Goal: Information Seeking & Learning: Learn about a topic

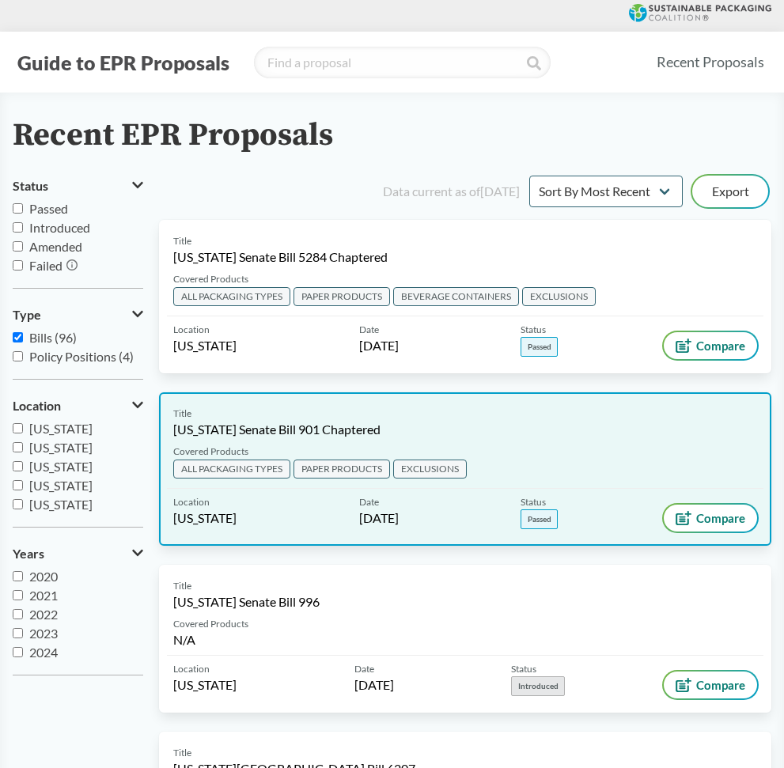
click at [222, 418] on div "Title [US_STATE] Senate Bill 901 Chaptered" at bounding box center [465, 423] width 584 height 32
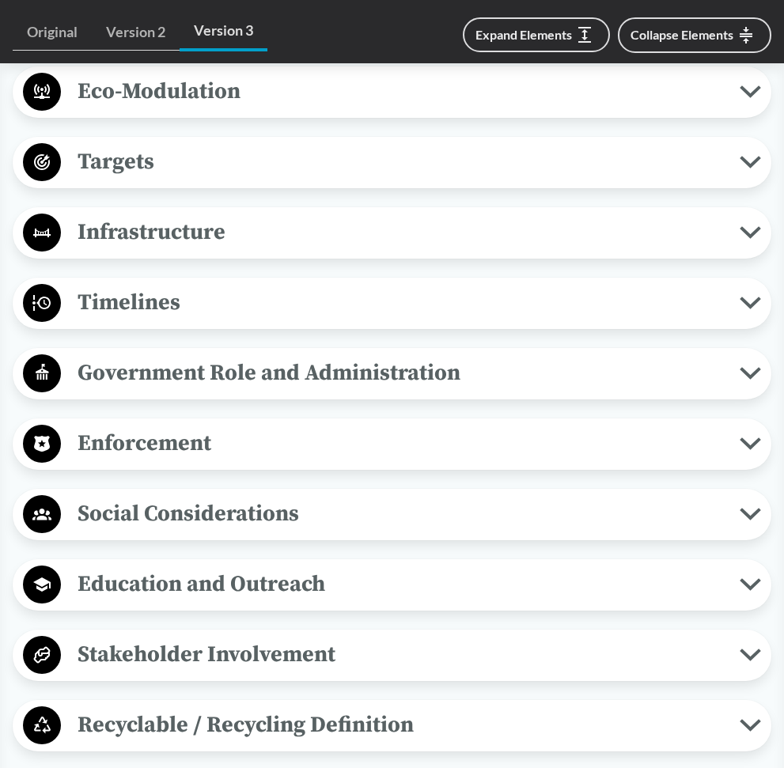
scroll to position [1441, 0]
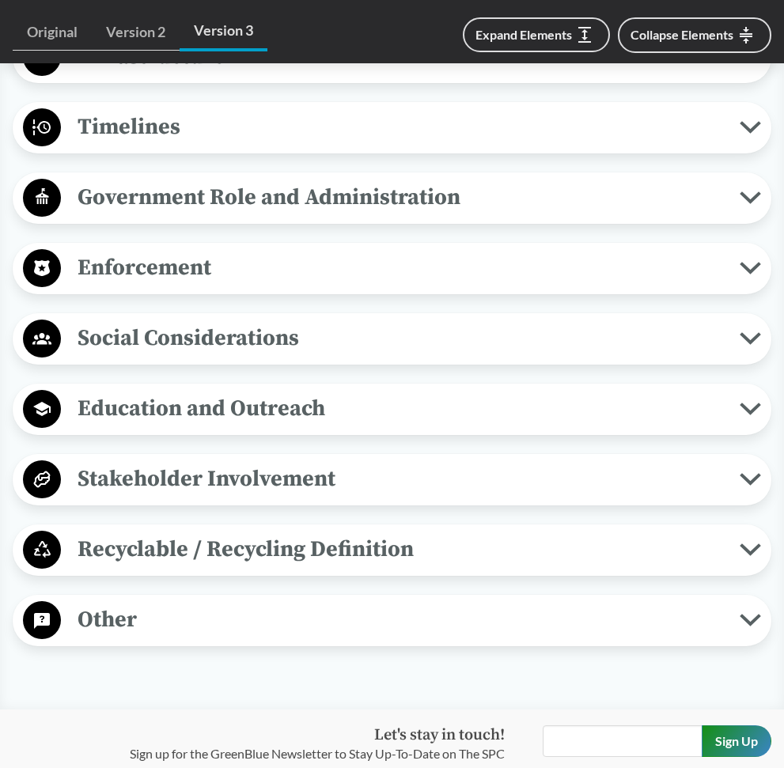
click at [301, 250] on span "Enforcement" at bounding box center [400, 268] width 679 height 36
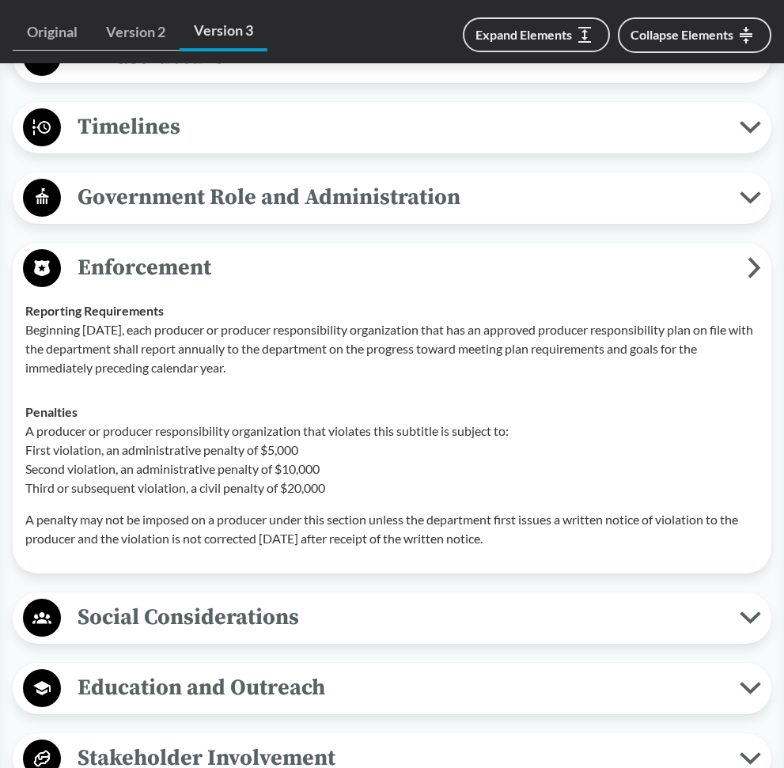
click at [314, 263] on button "Enforcement" at bounding box center [391, 268] width 747 height 40
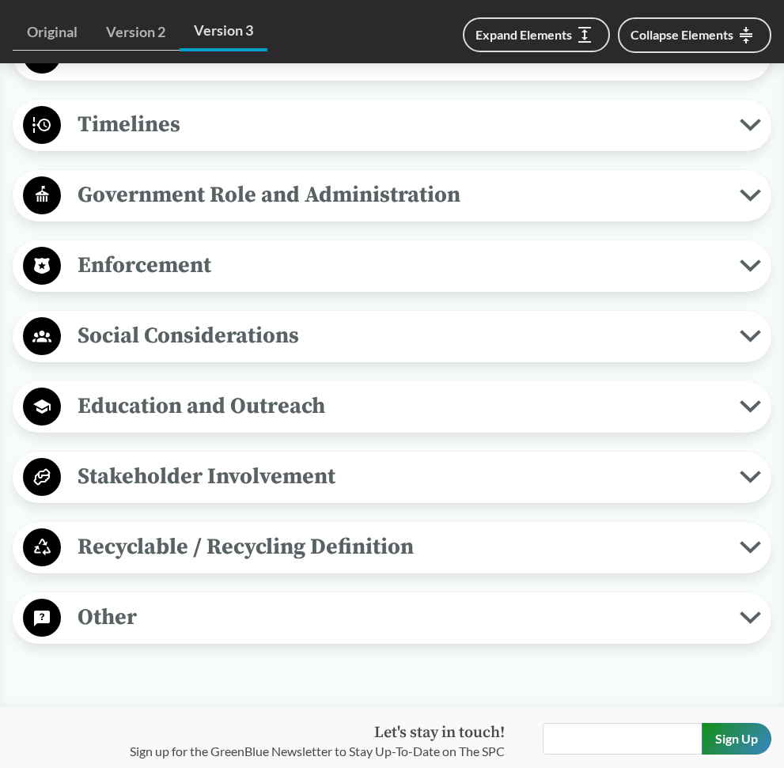
scroll to position [1444, 0]
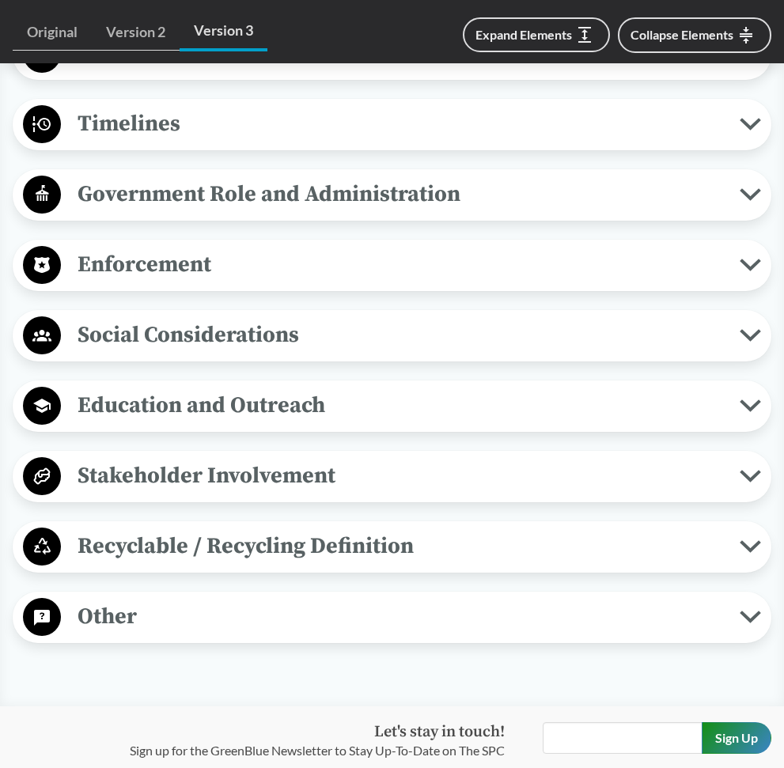
click at [353, 120] on button "Timelines" at bounding box center [391, 124] width 747 height 40
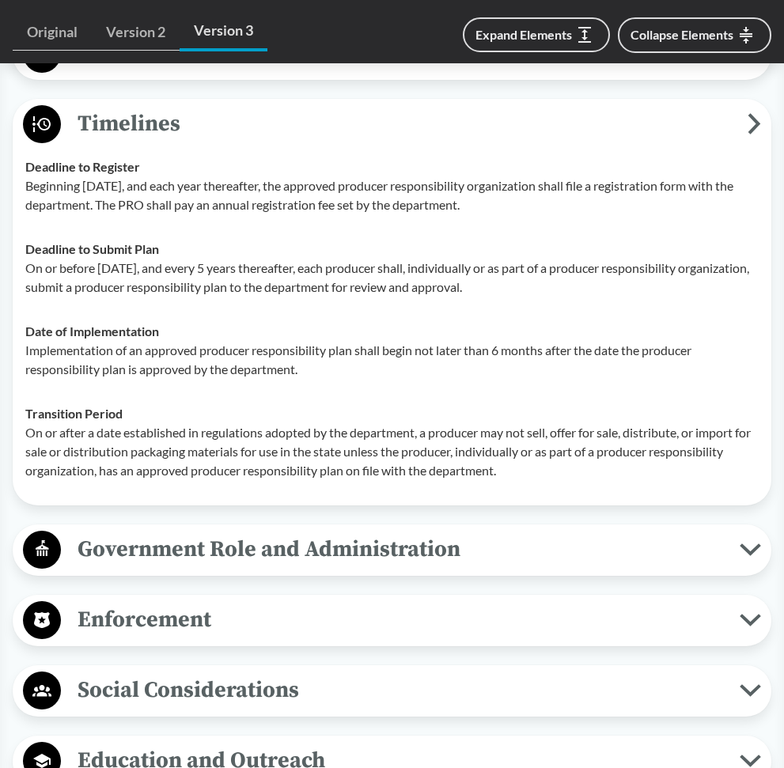
click at [353, 120] on button "Timelines" at bounding box center [391, 124] width 747 height 40
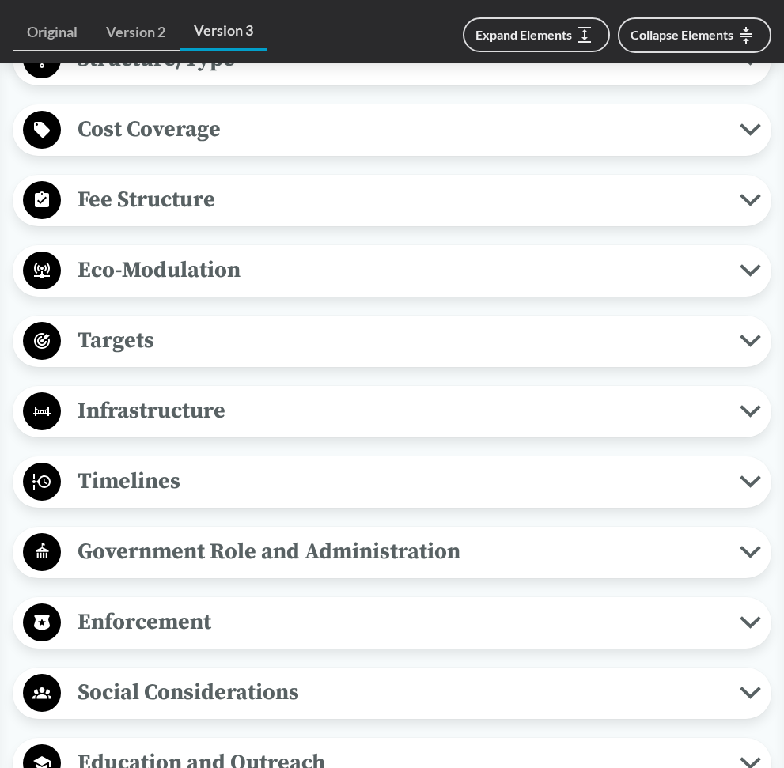
scroll to position [1043, 0]
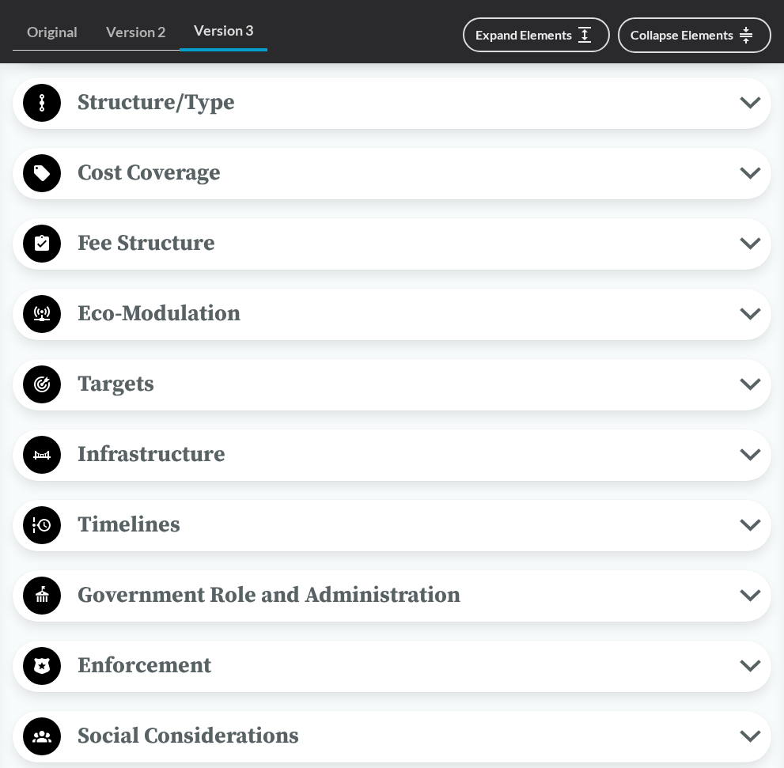
click at [377, 228] on span "Fee Structure" at bounding box center [400, 243] width 679 height 36
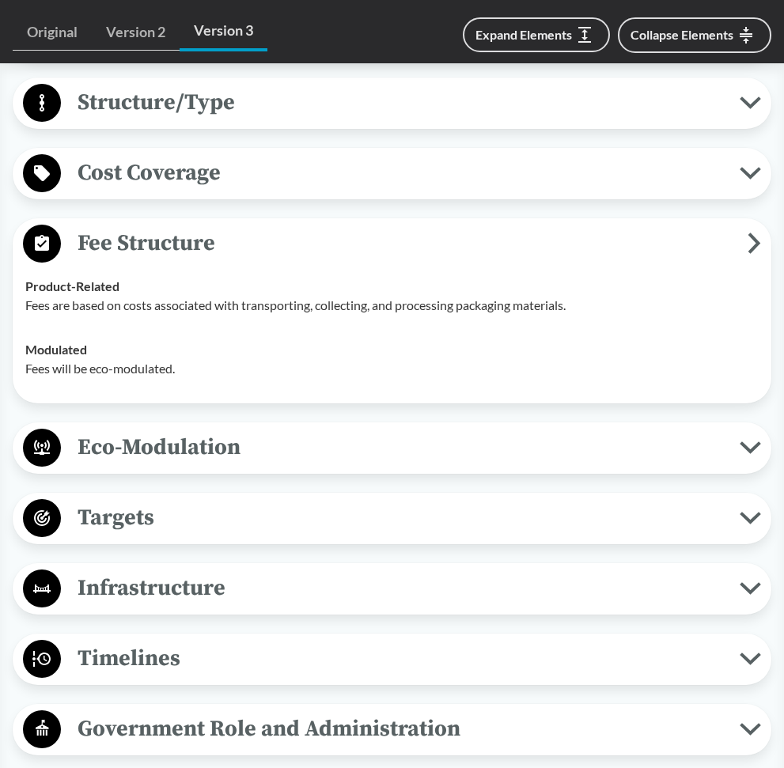
click at [377, 228] on span "Fee Structure" at bounding box center [404, 243] width 687 height 36
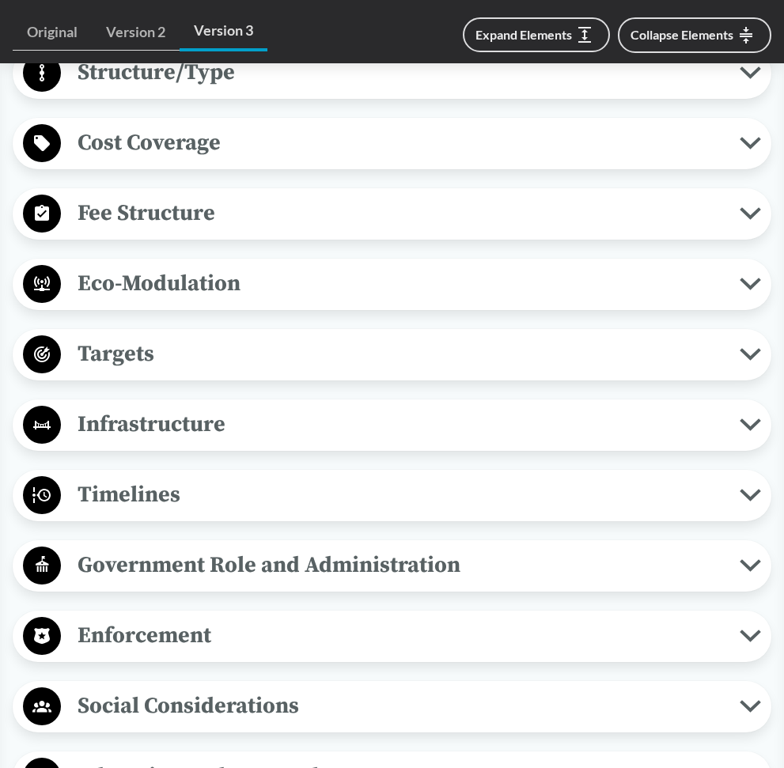
scroll to position [1301, 0]
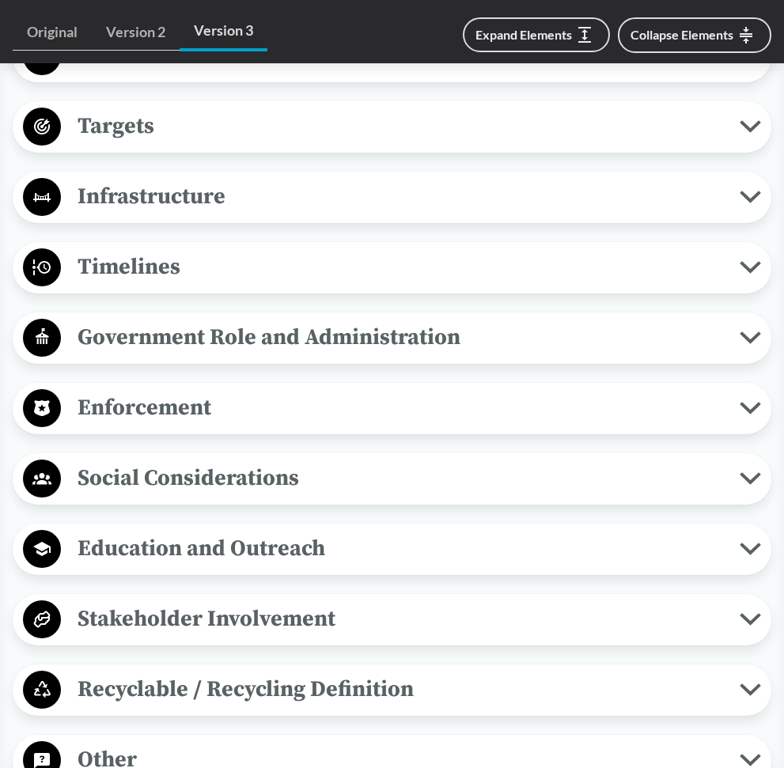
click at [299, 390] on span "Enforcement" at bounding box center [400, 408] width 679 height 36
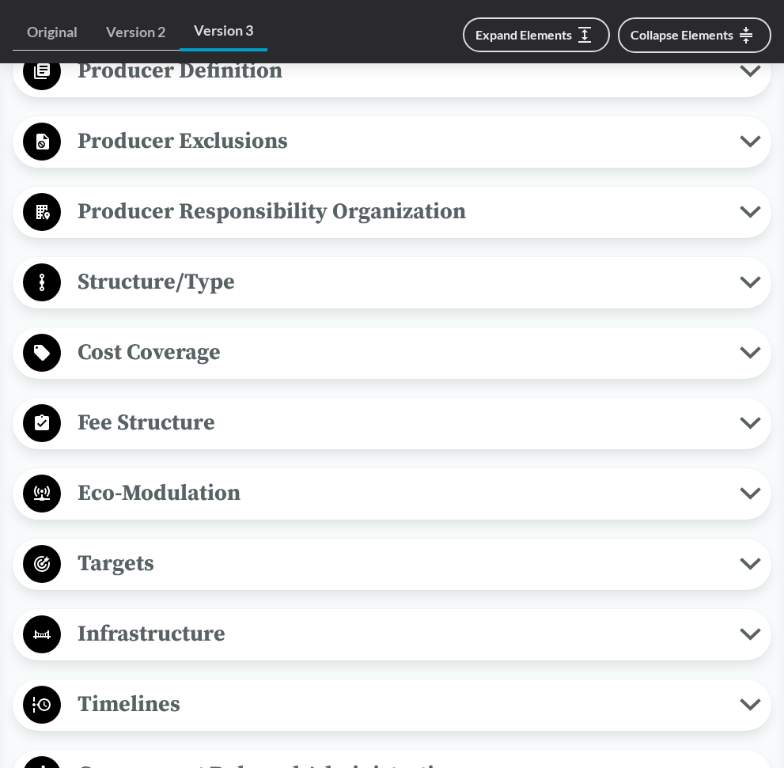
scroll to position [0, 0]
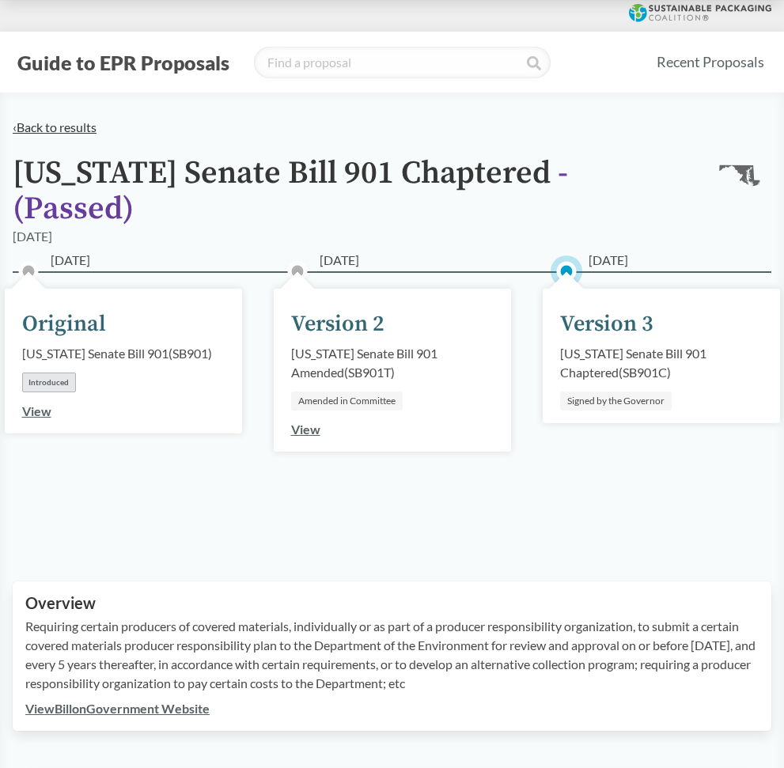
click at [51, 129] on link "‹ Back to results" at bounding box center [55, 126] width 84 height 15
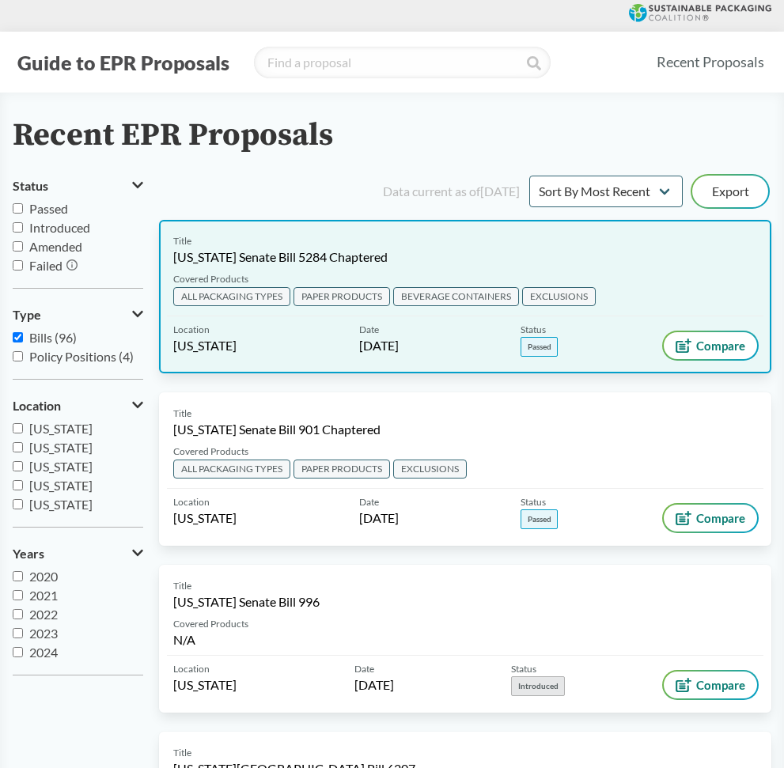
click at [256, 344] on div "Title [US_STATE] Senate Bill 5284 Chaptered Covered Products ALL PACKAGING TYPE…" at bounding box center [465, 296] width 612 height 153
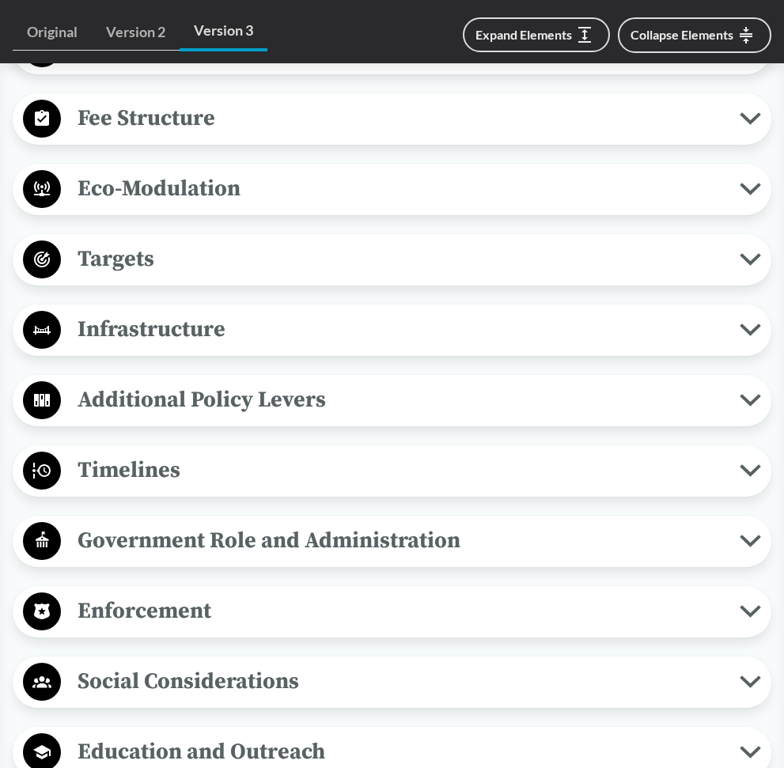
scroll to position [1282, 0]
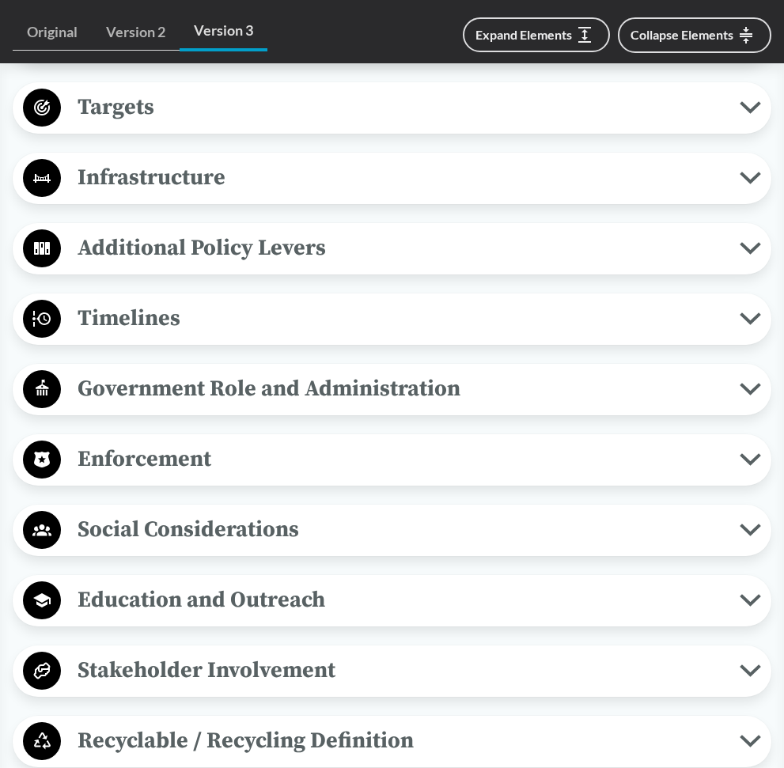
click at [289, 230] on span "Additional Policy Levers" at bounding box center [400, 248] width 679 height 36
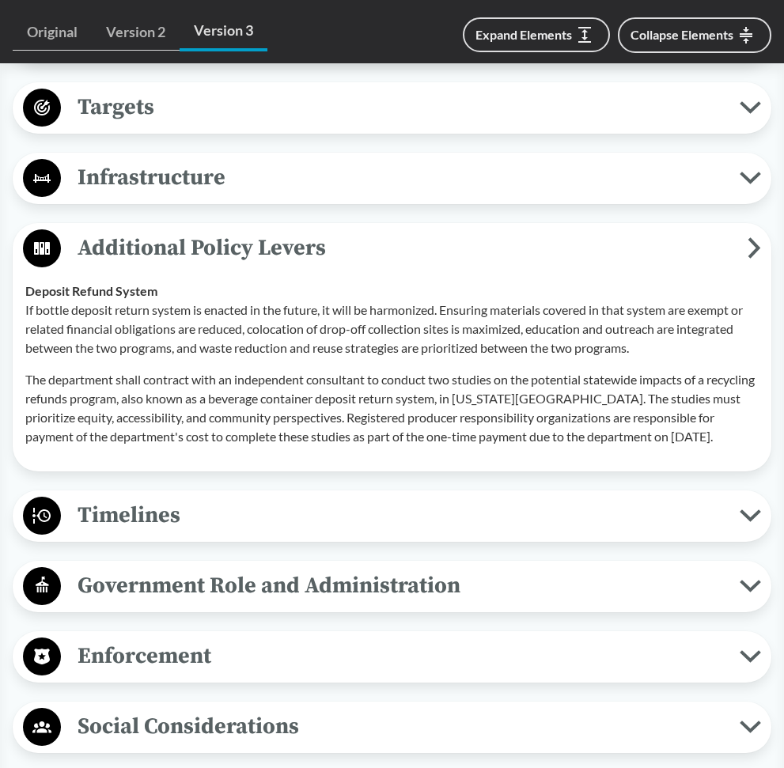
click at [290, 231] on span "Additional Policy Levers" at bounding box center [404, 248] width 687 height 36
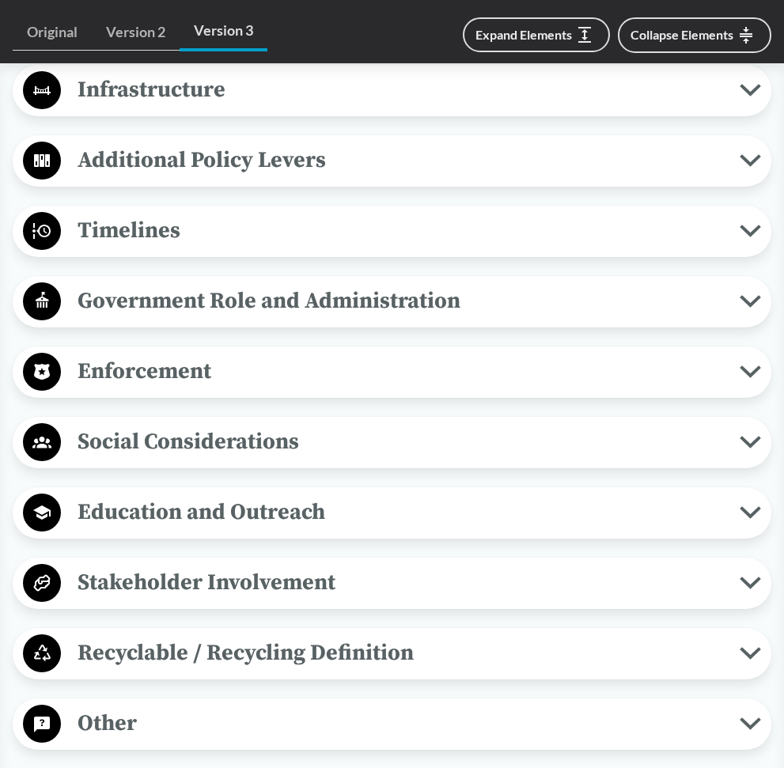
scroll to position [1372, 0]
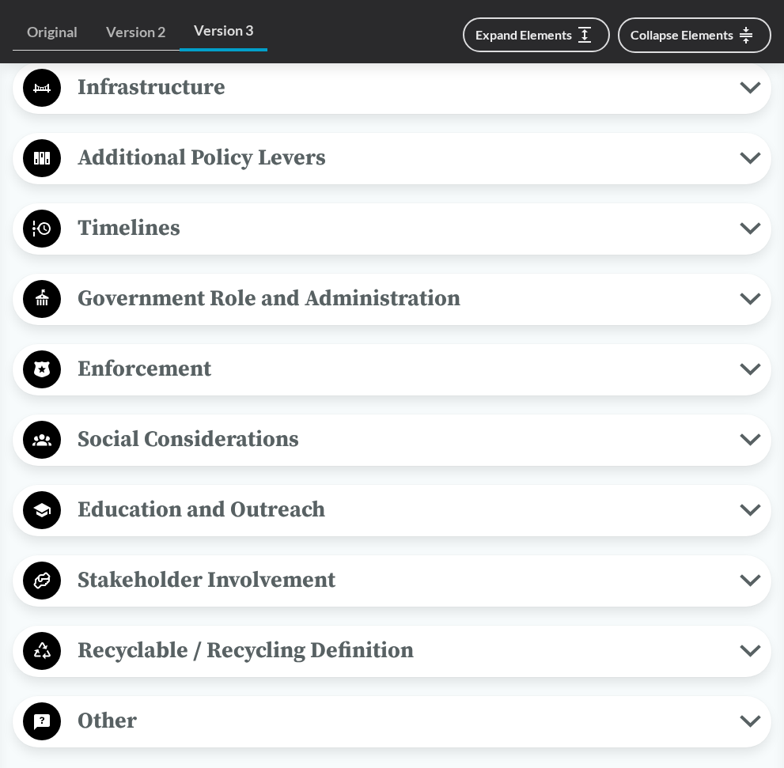
click at [305, 226] on span "Timelines" at bounding box center [400, 228] width 679 height 36
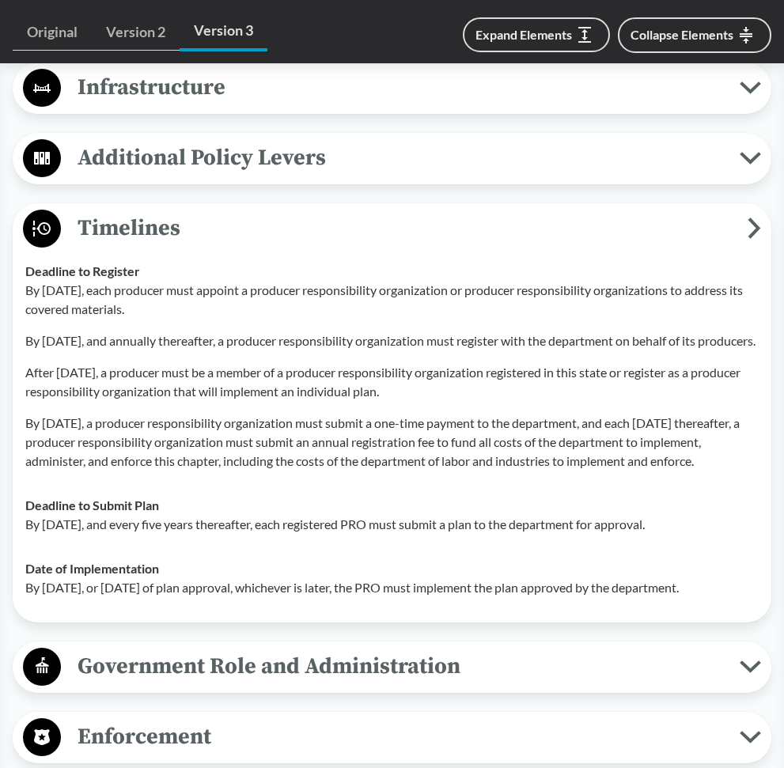
click at [305, 226] on span "Timelines" at bounding box center [404, 228] width 687 height 36
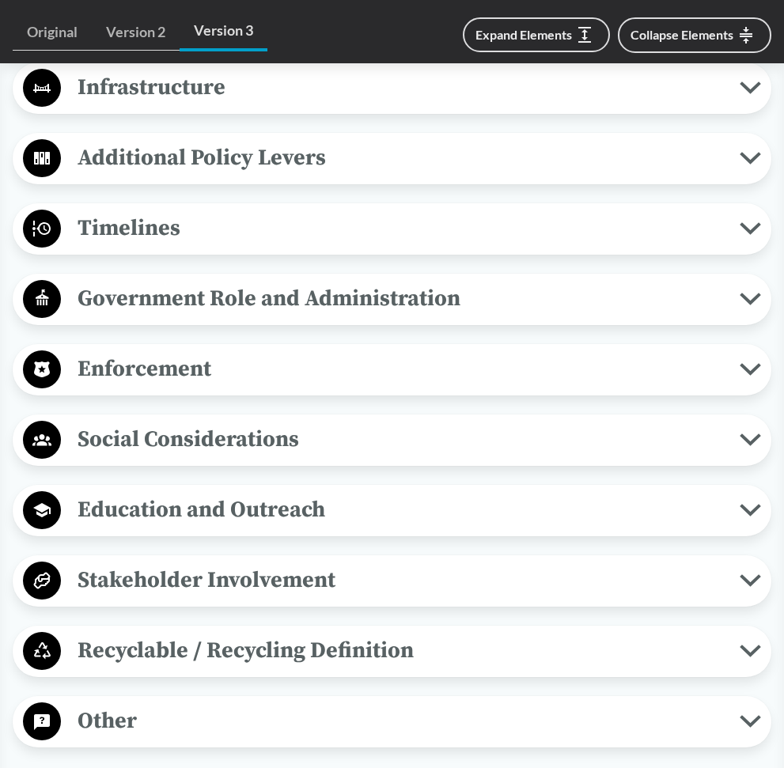
click at [261, 387] on button "Enforcement" at bounding box center [391, 370] width 747 height 40
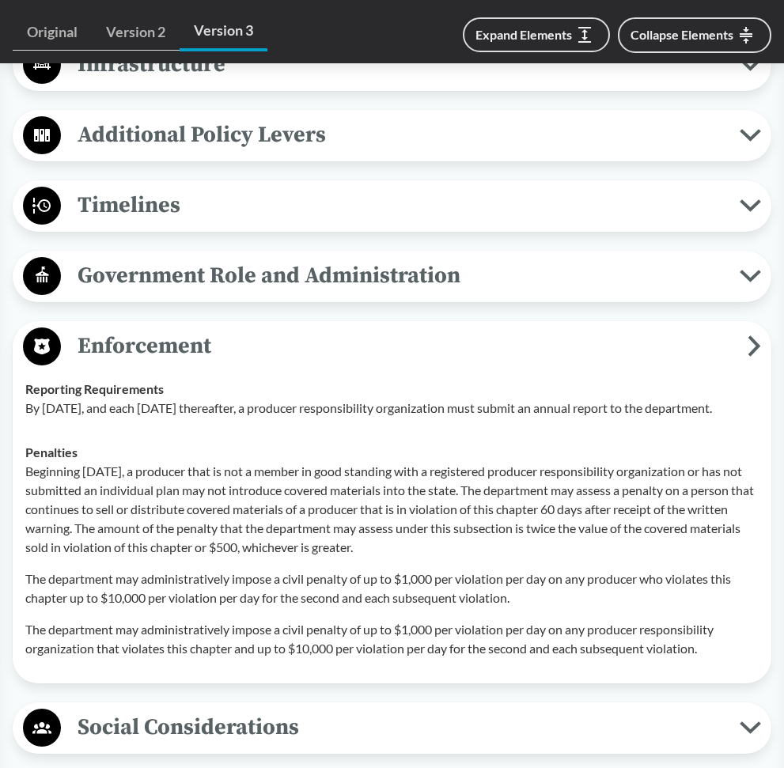
scroll to position [1402, 0]
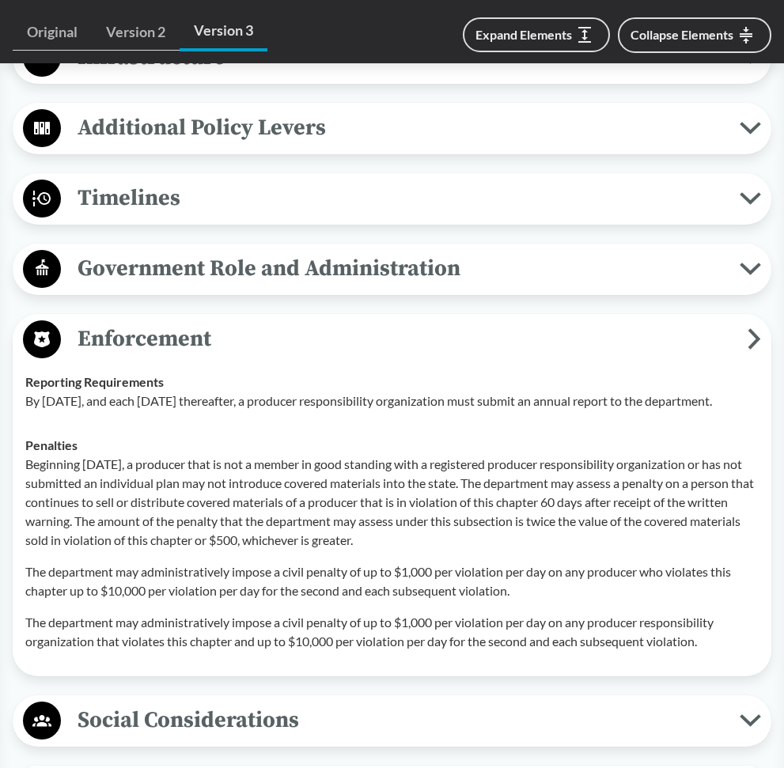
click at [499, 539] on p "Beginning [DATE], a producer that is not a member in good standing with a regis…" at bounding box center [391, 502] width 733 height 95
click at [500, 538] on p "Beginning [DATE], a producer that is not a member in good standing with a regis…" at bounding box center [391, 502] width 733 height 95
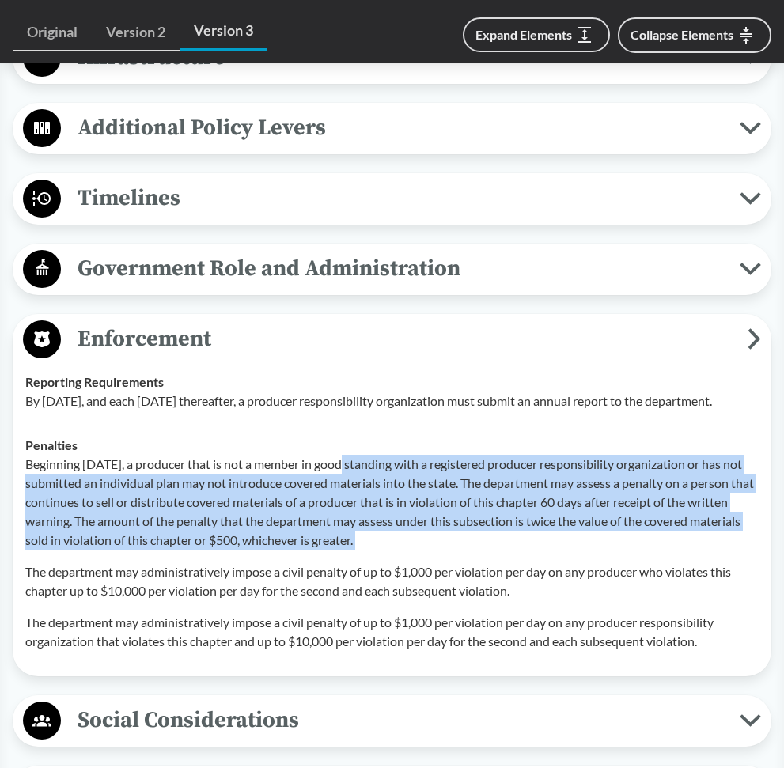
drag, startPoint x: 346, startPoint y: 463, endPoint x: 456, endPoint y: 551, distance: 141.2
click at [456, 551] on div "Beginning [DATE], a producer that is not a member in good standing with a regis…" at bounding box center [391, 553] width 733 height 196
copy div "in good standing with a registered producer responsibility organization or has …"
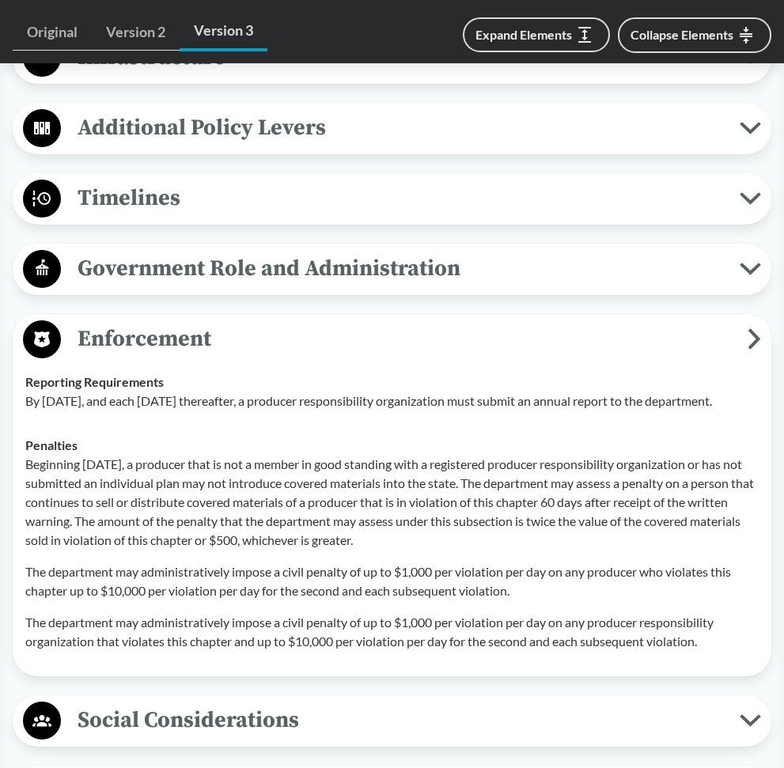
click at [471, 410] on td "Reporting Requirements By [DATE], and each [DATE] thereafter, a producer respon…" at bounding box center [391, 391] width 747 height 63
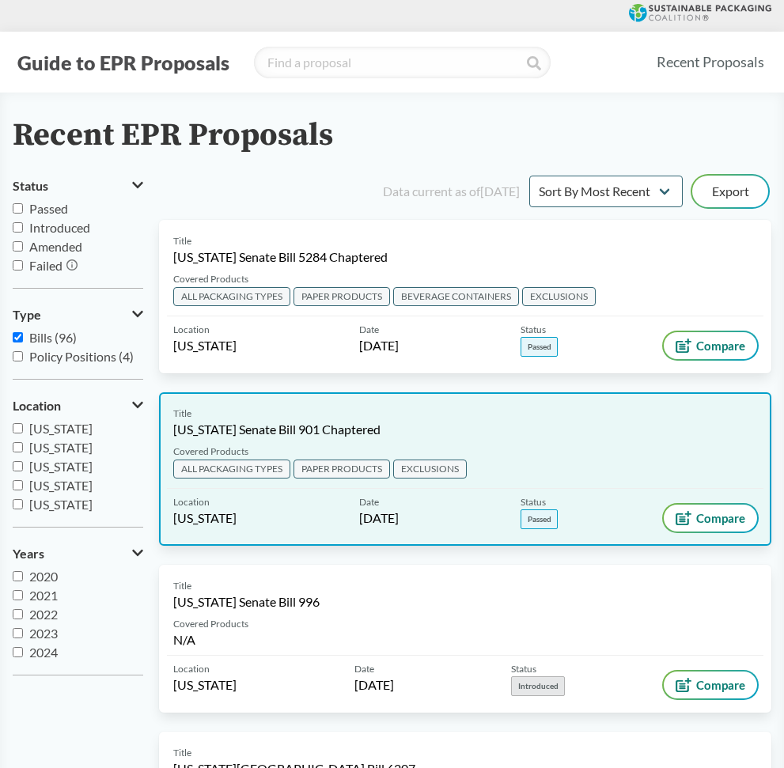
click at [259, 417] on div "Title [US_STATE] Senate Bill 901 Chaptered" at bounding box center [465, 423] width 584 height 32
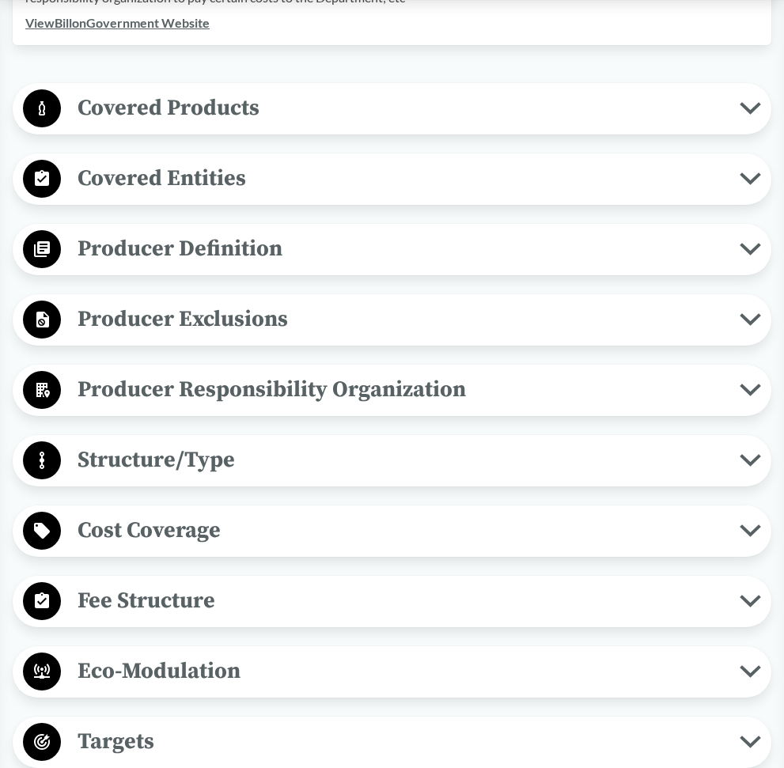
scroll to position [1086, 0]
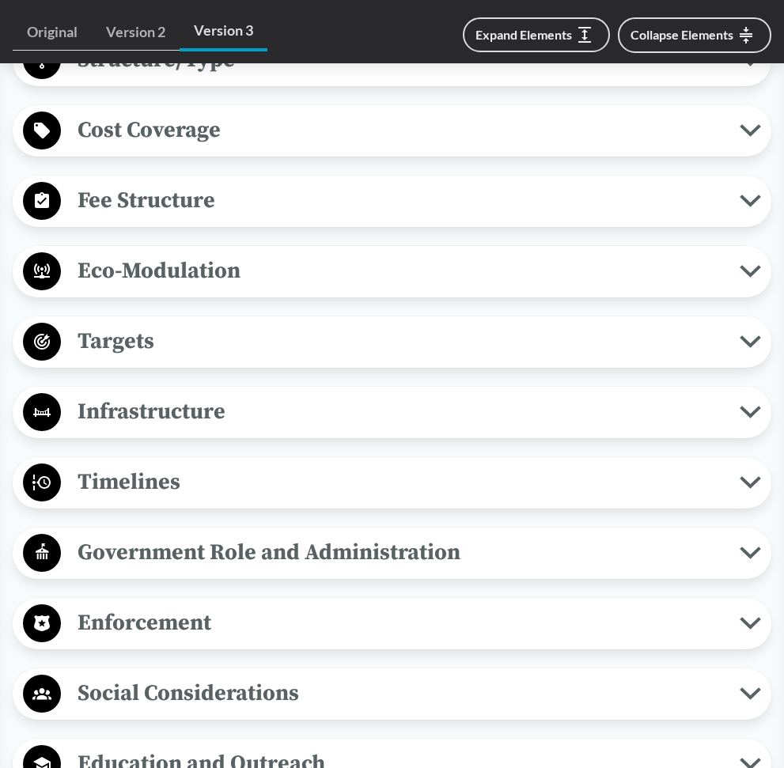
click at [239, 610] on span "Enforcement" at bounding box center [400, 623] width 679 height 36
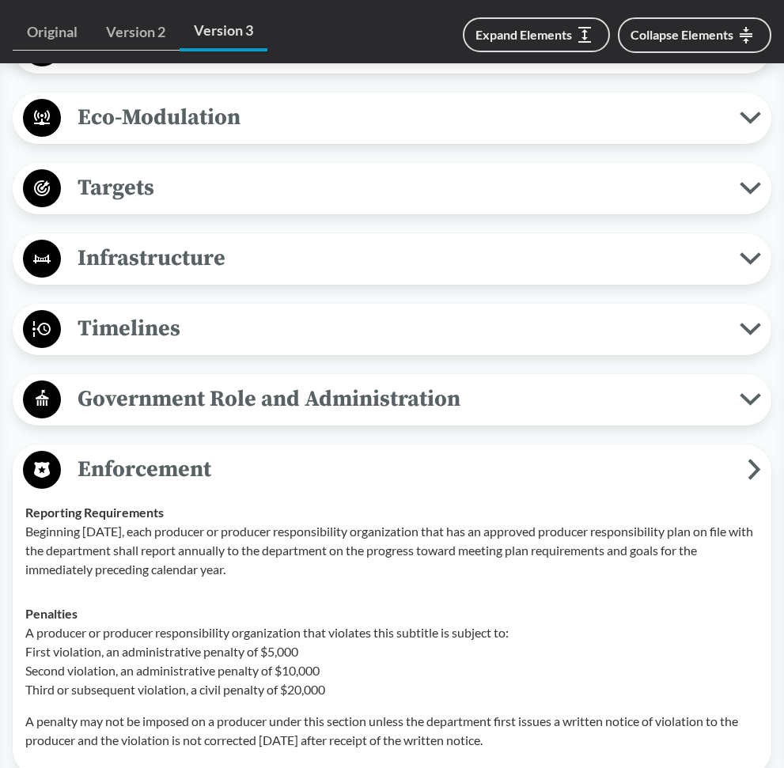
scroll to position [1246, 0]
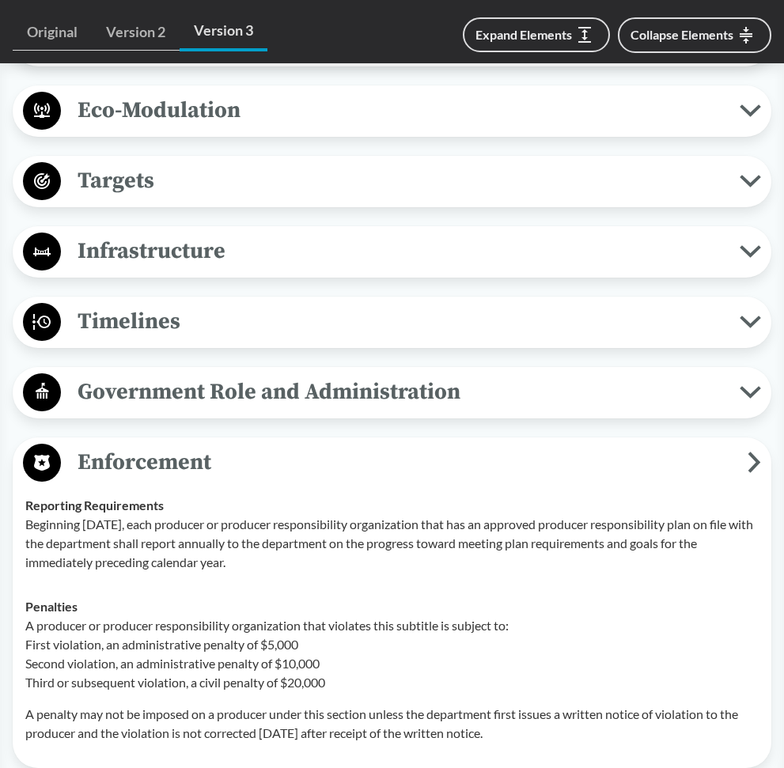
click at [245, 538] on p "Beginning [DATE], each producer or producer responsibility organization that ha…" at bounding box center [391, 543] width 733 height 57
drag, startPoint x: 157, startPoint y: 501, endPoint x: 251, endPoint y: 545, distance: 103.0
click at [251, 545] on p "Beginning [DATE], each producer or producer responsibility organization that ha…" at bounding box center [391, 543] width 733 height 57
copy p "each producer or producer responsibility organization that has an approved prod…"
click at [418, 539] on p "Beginning [DATE], each producer or producer responsibility organization that ha…" at bounding box center [391, 543] width 733 height 57
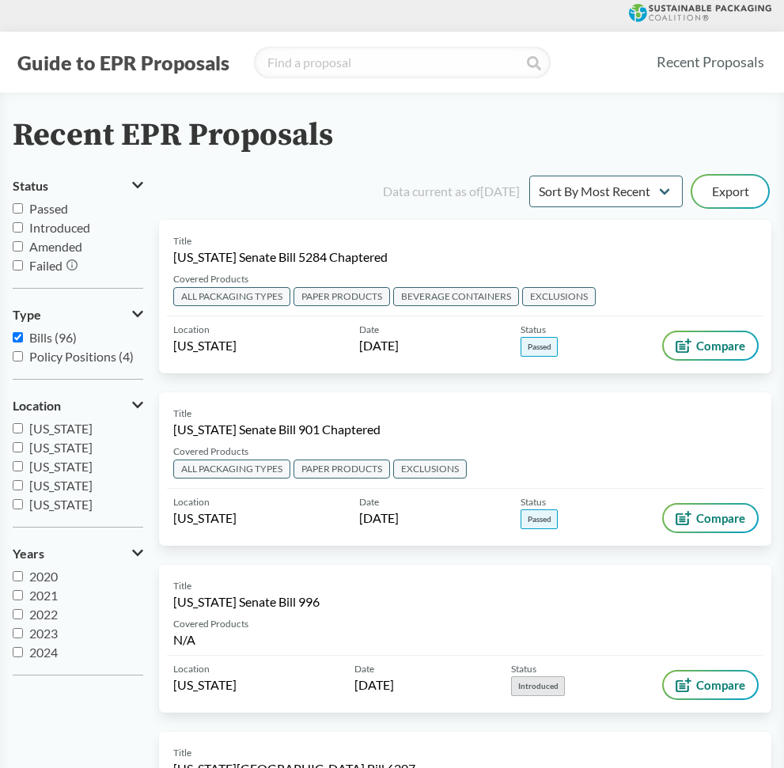
click at [63, 429] on span "[US_STATE]" at bounding box center [60, 428] width 63 height 15
click at [23, 429] on input "[US_STATE]" at bounding box center [18, 428] width 10 height 10
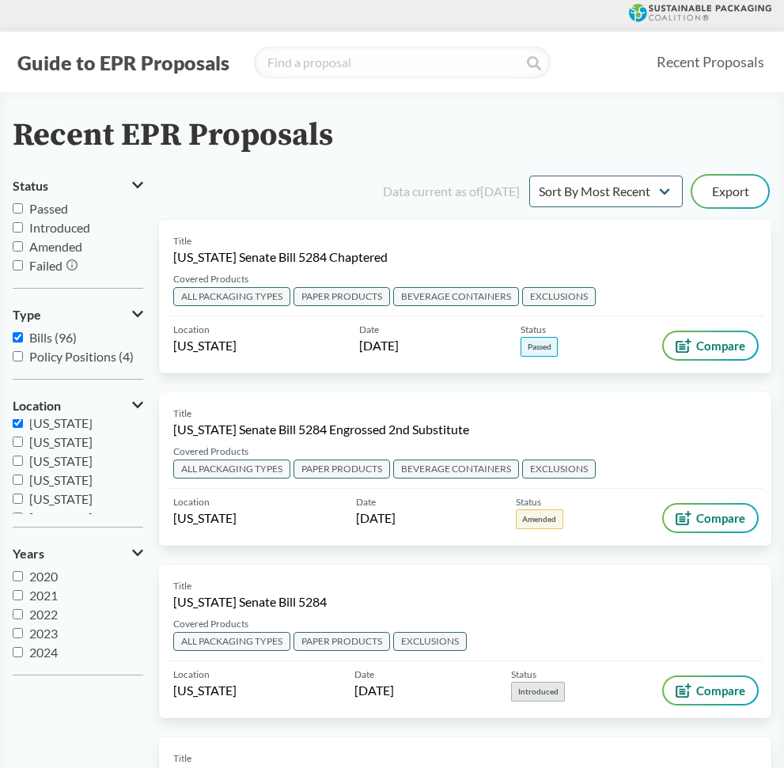
scroll to position [6, 0]
click at [57, 426] on span "[US_STATE]" at bounding box center [60, 421] width 63 height 15
click at [23, 426] on input "[US_STATE]" at bounding box center [18, 422] width 10 height 10
checkbox input "false"
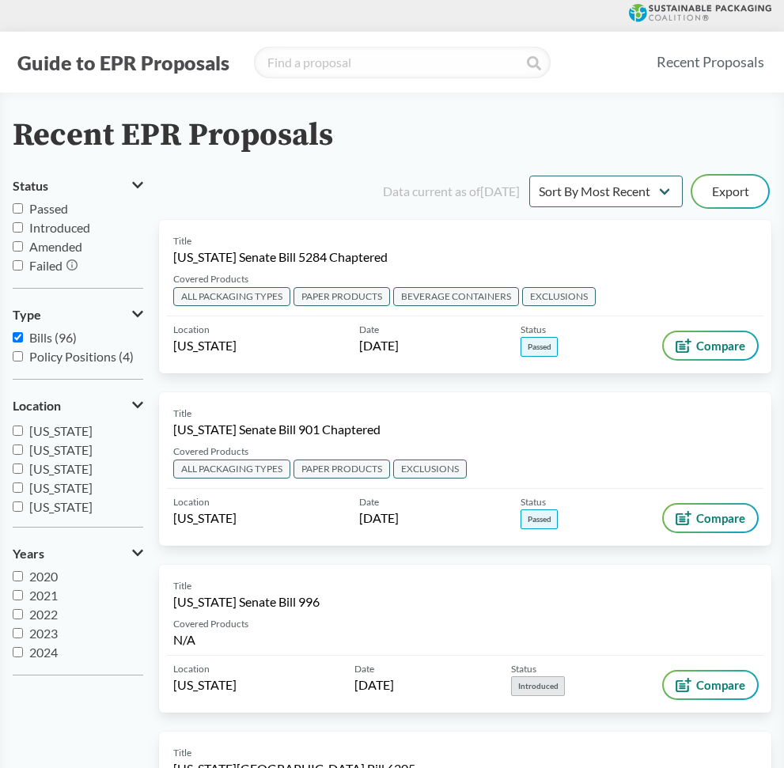
scroll to position [189, 0]
click at [70, 490] on span "[US_STATE]" at bounding box center [60, 486] width 63 height 15
click at [23, 490] on input "[US_STATE]" at bounding box center [18, 486] width 10 height 10
checkbox input "true"
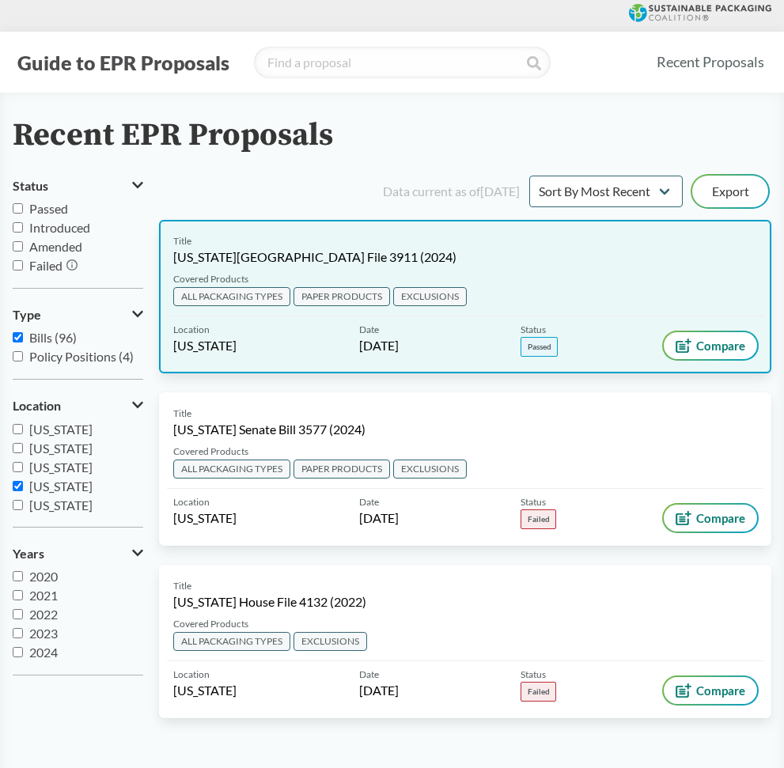
click at [461, 243] on div "Title [US_STATE][GEOGRAPHIC_DATA] File 3911 (2024)" at bounding box center [465, 250] width 584 height 32
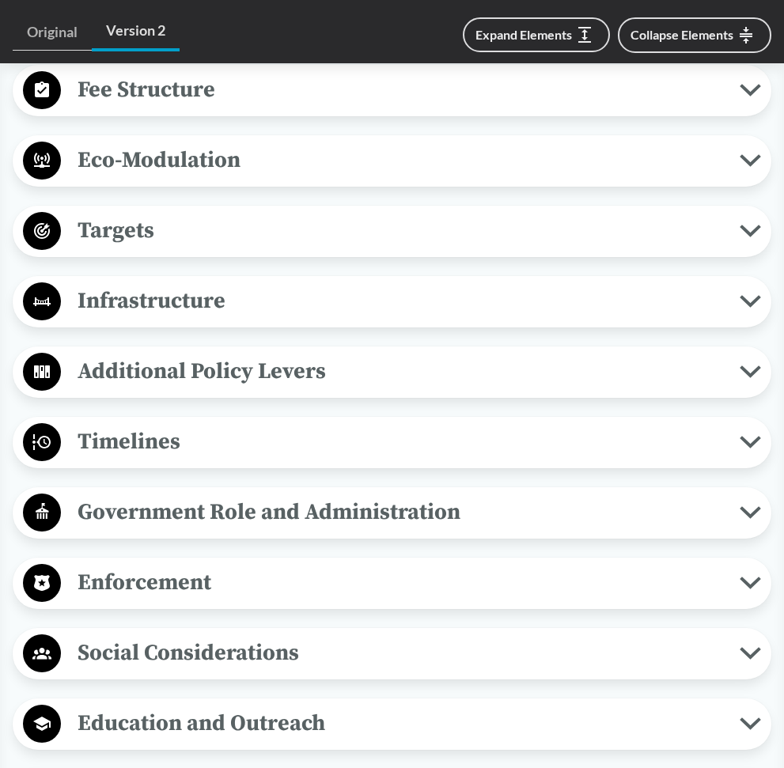
scroll to position [1170, 0]
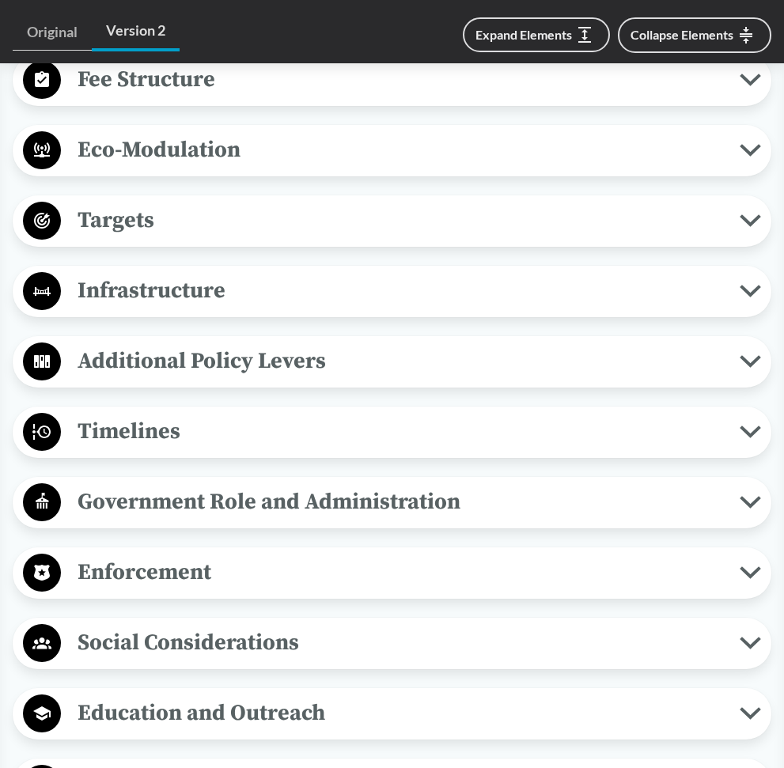
click at [229, 554] on span "Enforcement" at bounding box center [400, 572] width 679 height 36
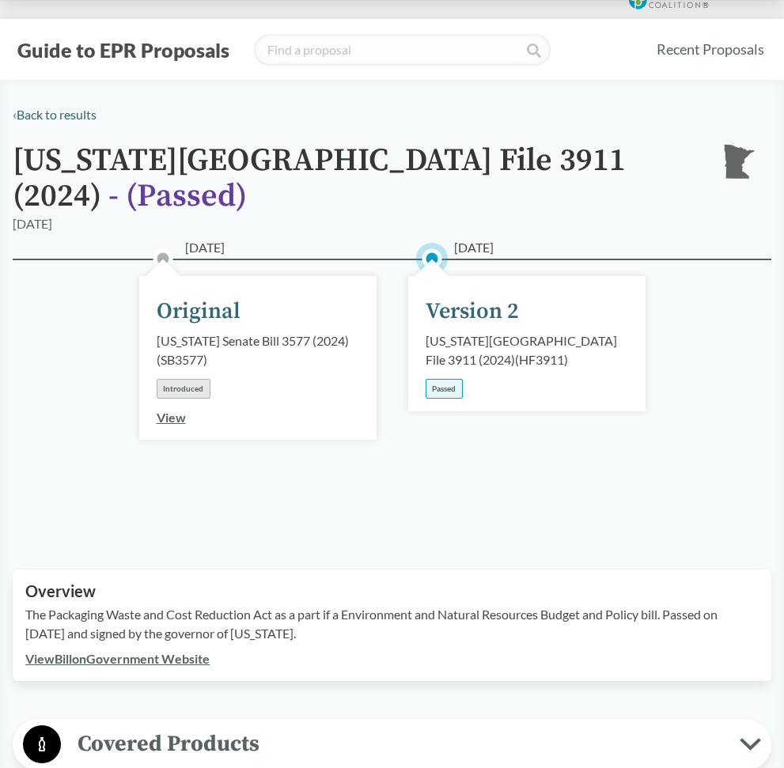
scroll to position [0, 0]
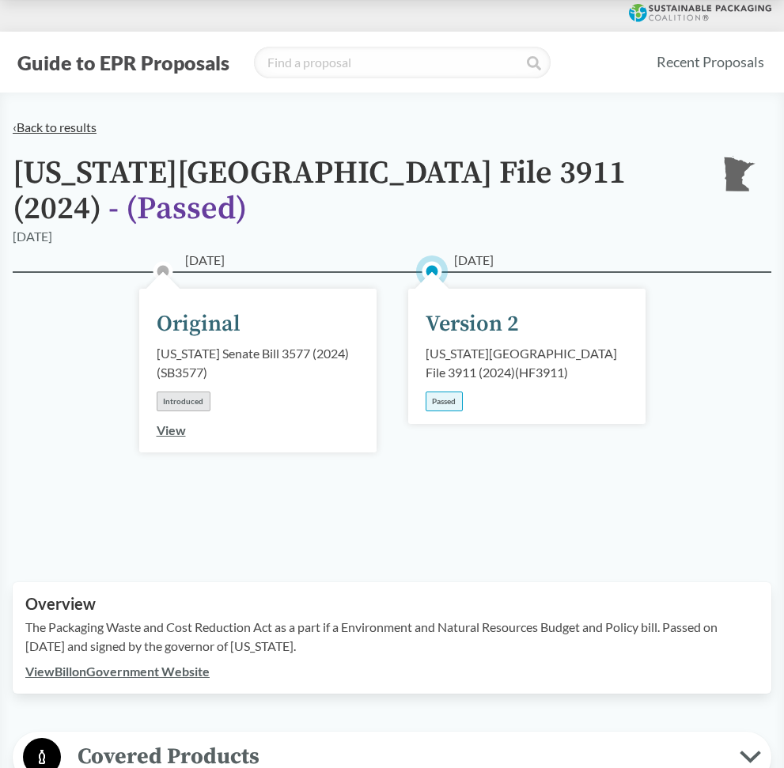
click at [27, 123] on link "‹ Back to results" at bounding box center [55, 126] width 84 height 15
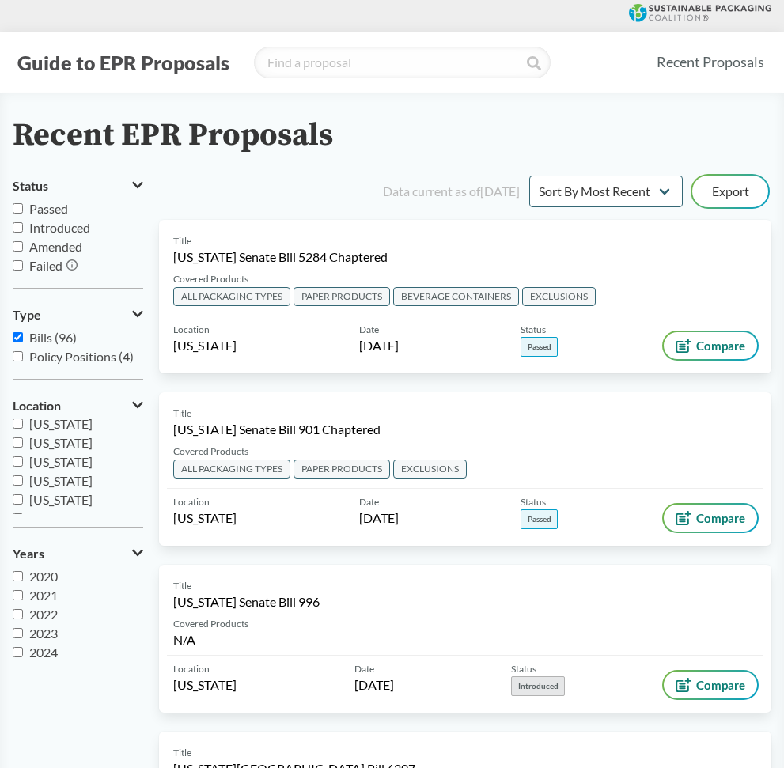
scroll to position [265, 0]
click at [83, 465] on label "[US_STATE]" at bounding box center [78, 467] width 131 height 19
click at [23, 465] on input "[US_STATE]" at bounding box center [18, 467] width 10 height 10
checkbox input "true"
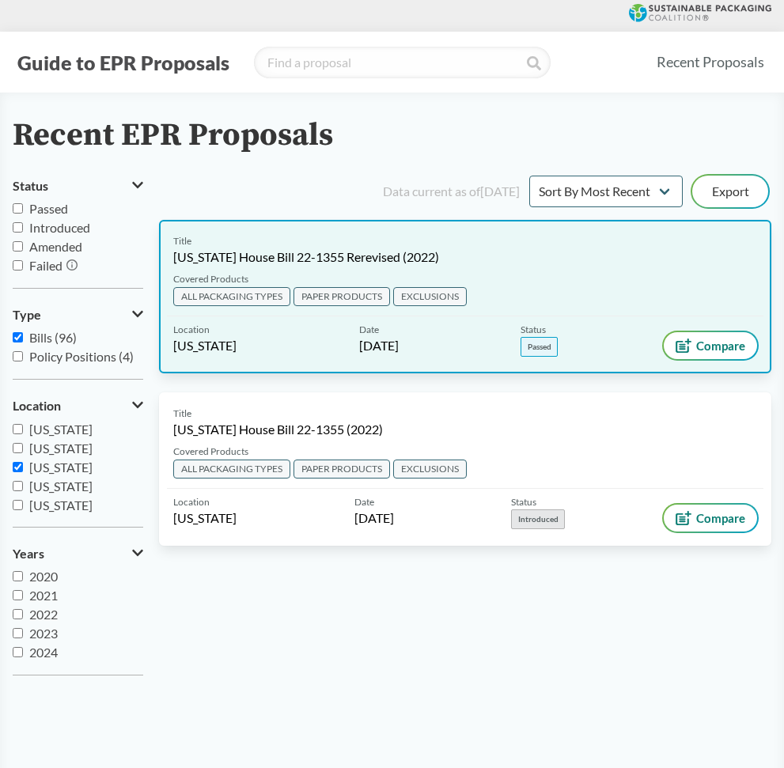
click at [374, 257] on span "[US_STATE] House Bill 22-1355 Rerevised (2022)" at bounding box center [306, 256] width 266 height 17
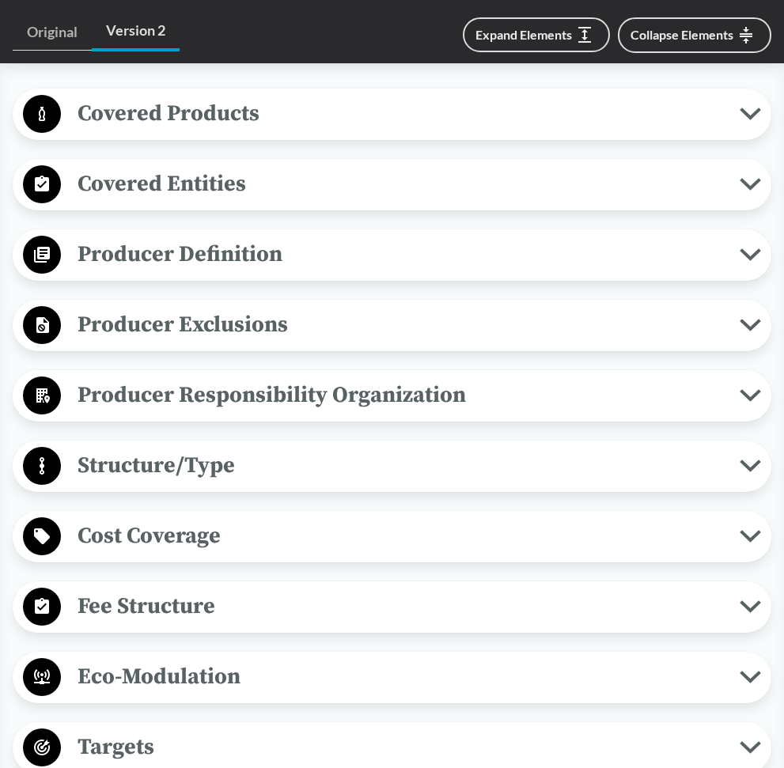
scroll to position [1033, 0]
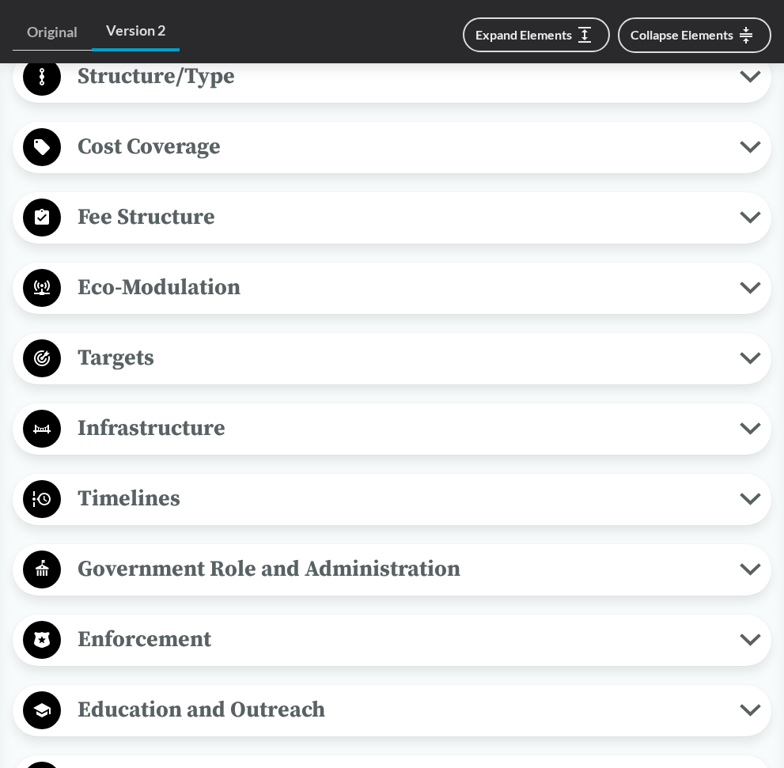
click at [197, 640] on span "Enforcement" at bounding box center [400, 640] width 679 height 36
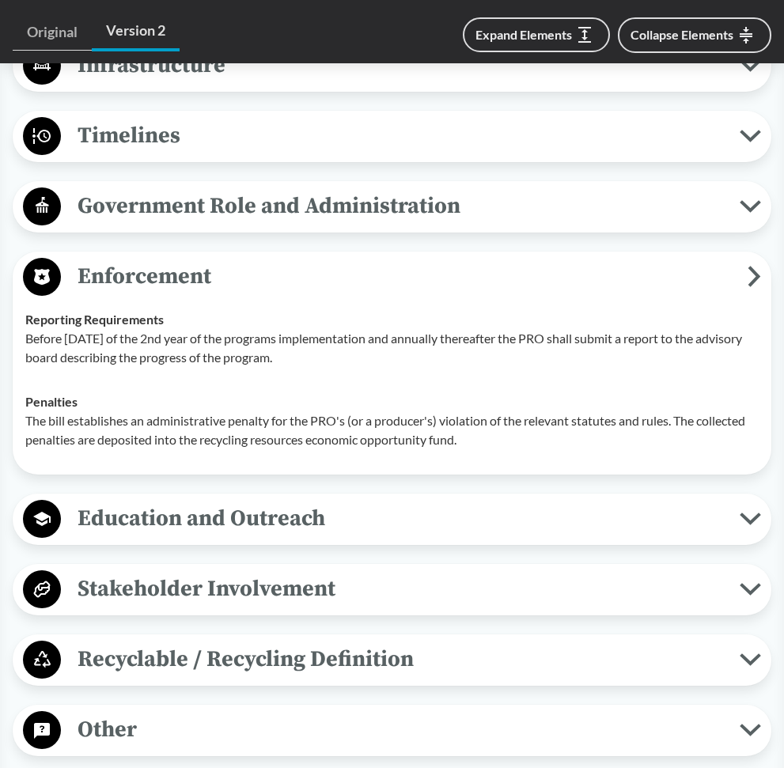
scroll to position [1485, 0]
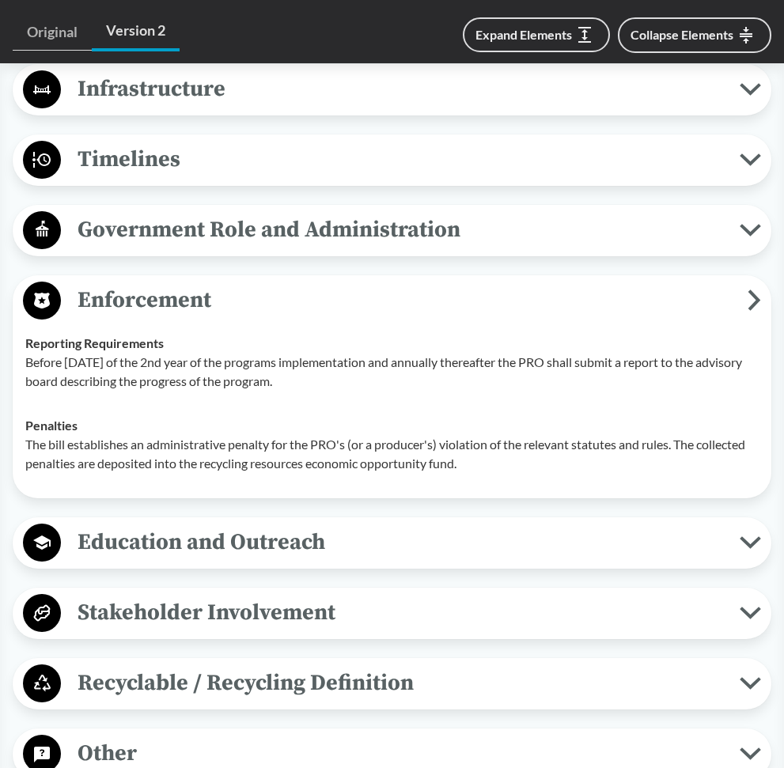
click at [441, 227] on span "Government Role and Administration" at bounding box center [400, 230] width 679 height 36
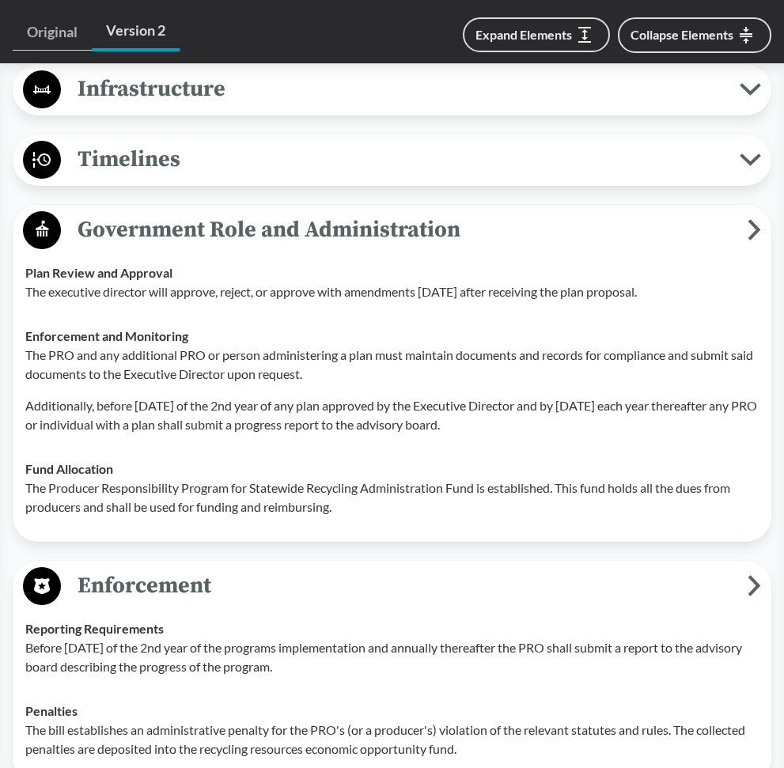
click at [441, 227] on span "Government Role and Administration" at bounding box center [404, 230] width 687 height 36
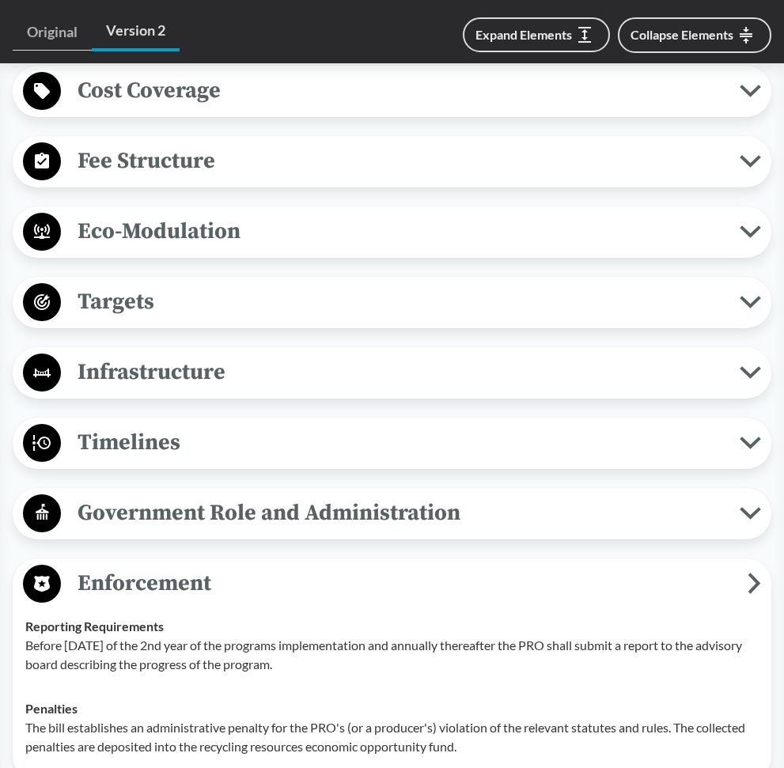
scroll to position [1118, 0]
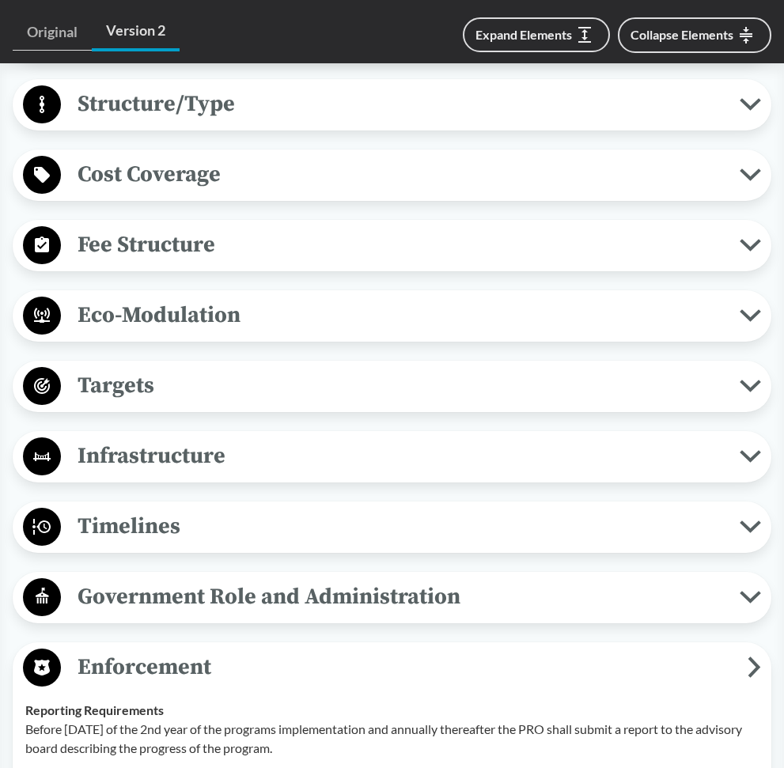
click at [303, 248] on span "Fee Structure" at bounding box center [400, 245] width 679 height 36
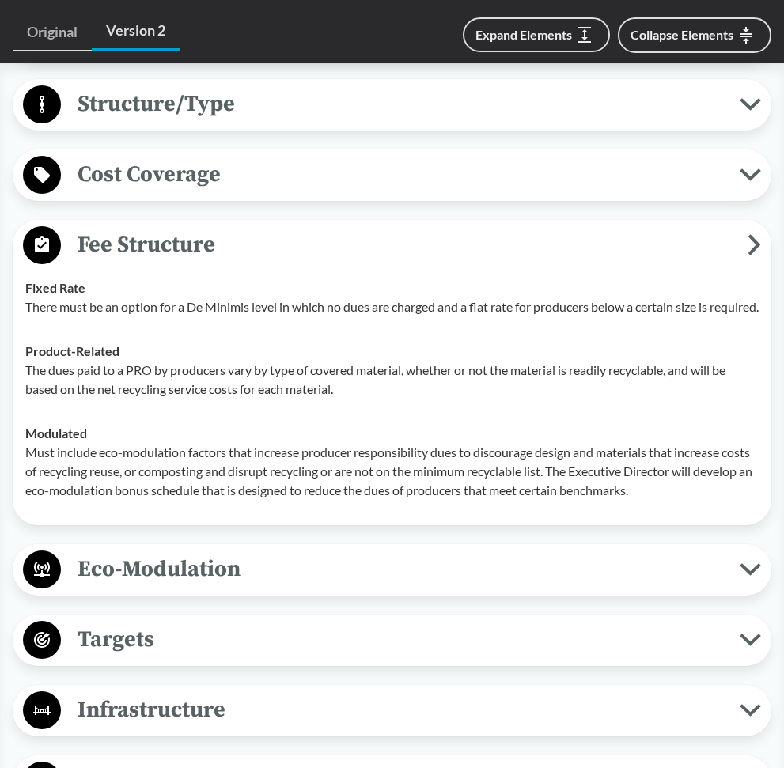
click at [302, 247] on span "Fee Structure" at bounding box center [404, 245] width 687 height 36
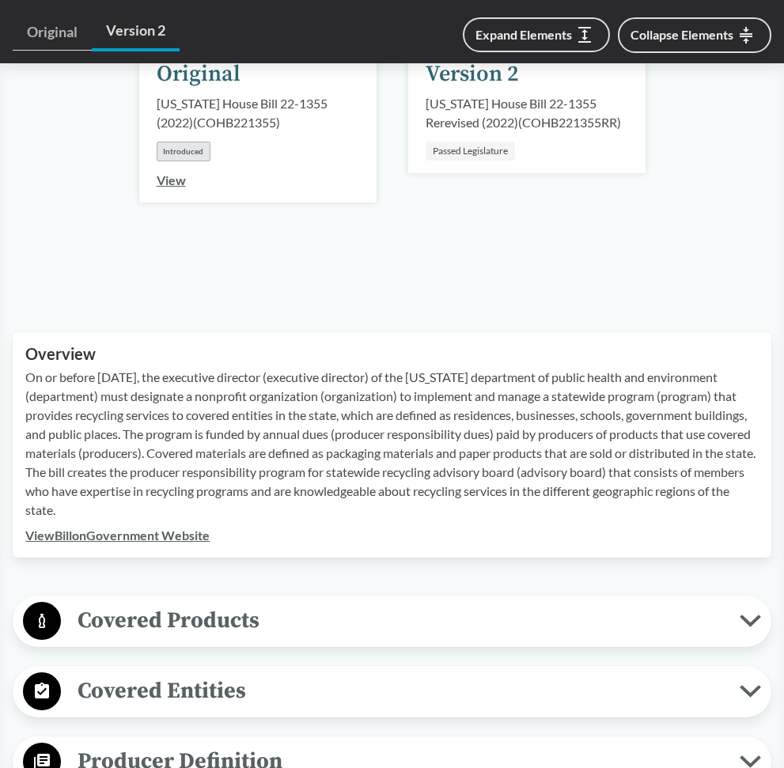
scroll to position [0, 0]
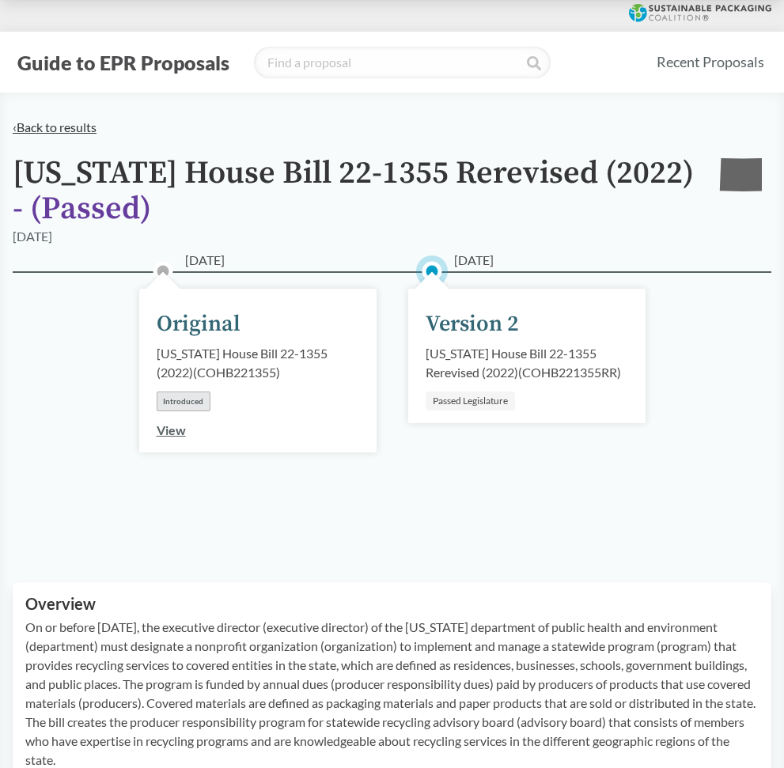
click at [77, 129] on link "‹ Back to results" at bounding box center [55, 126] width 84 height 15
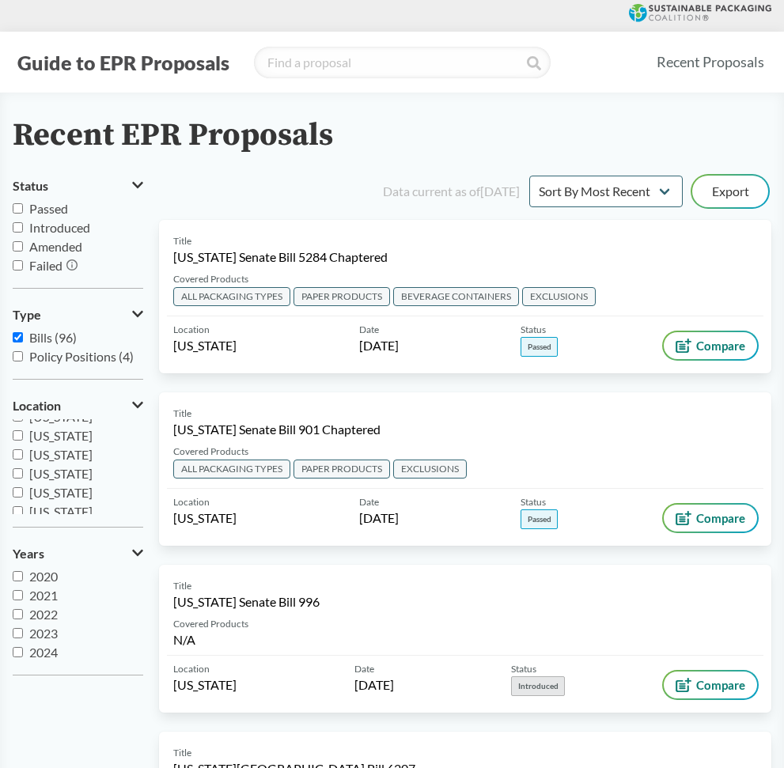
scroll to position [233, 0]
click at [62, 472] on span "[US_STATE]" at bounding box center [60, 479] width 63 height 15
click at [23, 475] on input "[US_STATE]" at bounding box center [18, 480] width 10 height 10
checkbox input "true"
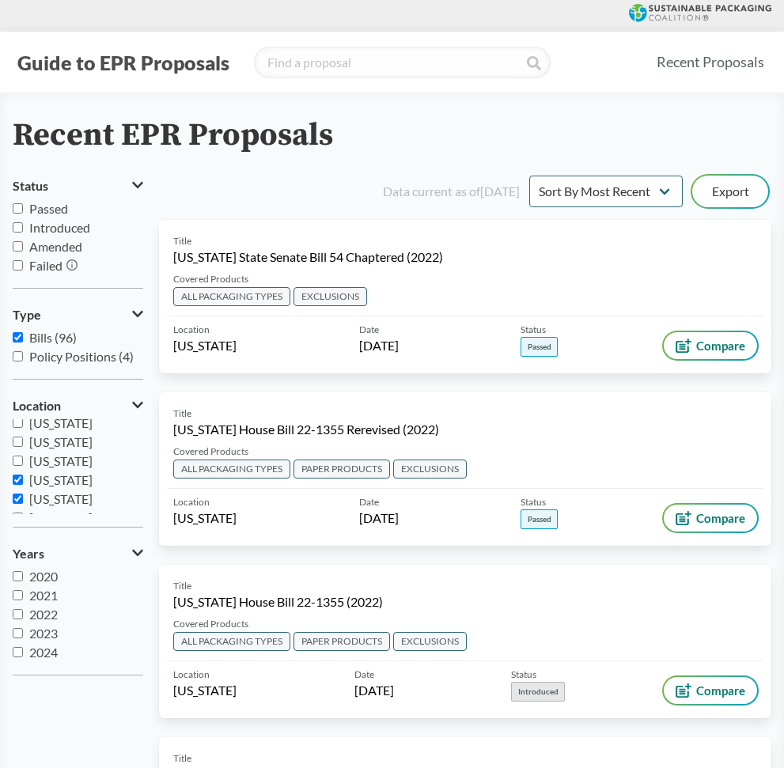
click at [16, 494] on input "[US_STATE]" at bounding box center [18, 499] width 10 height 10
checkbox input "false"
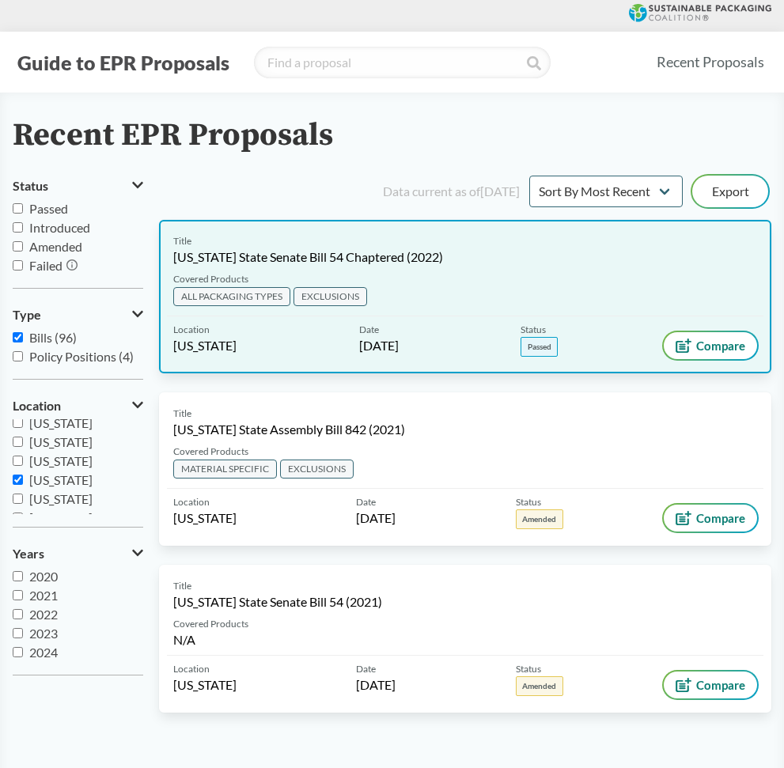
click at [476, 274] on div "Covered Products ALL PACKAGING TYPES EXCLUSIONS" at bounding box center [465, 294] width 596 height 44
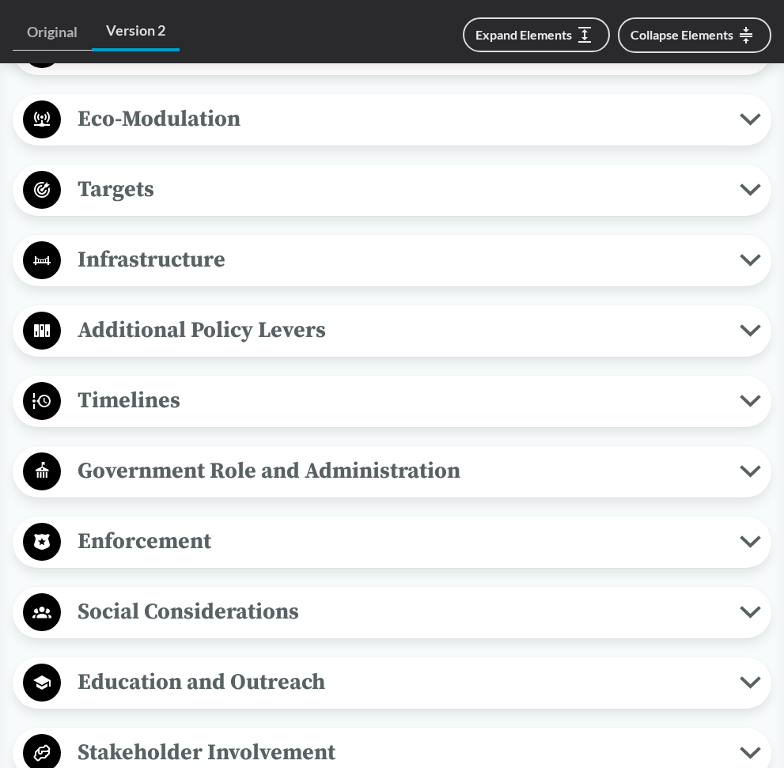
scroll to position [1190, 0]
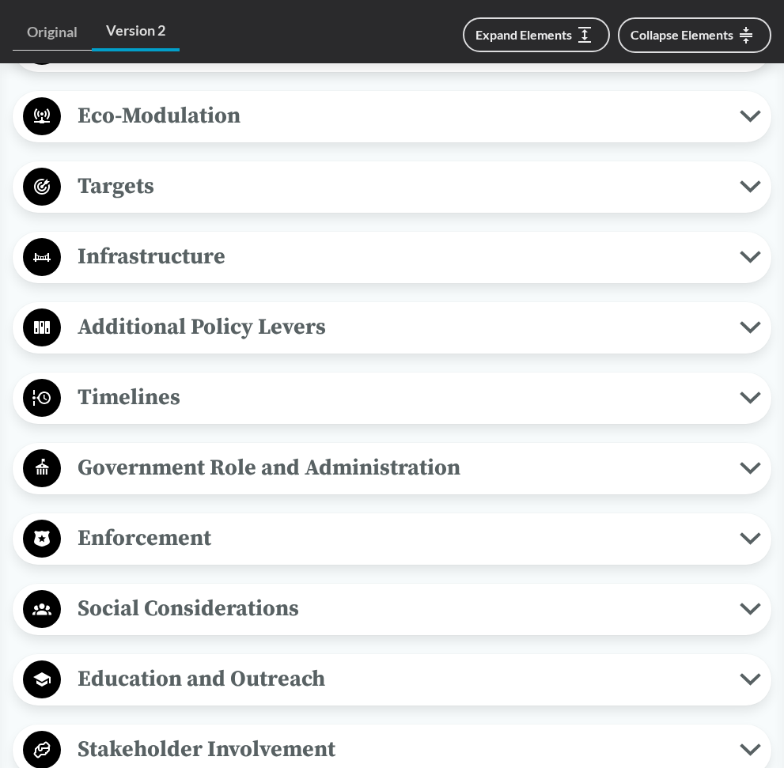
drag, startPoint x: 256, startPoint y: 537, endPoint x: 259, endPoint y: 523, distance: 14.6
click at [256, 537] on span "Enforcement" at bounding box center [400, 538] width 679 height 36
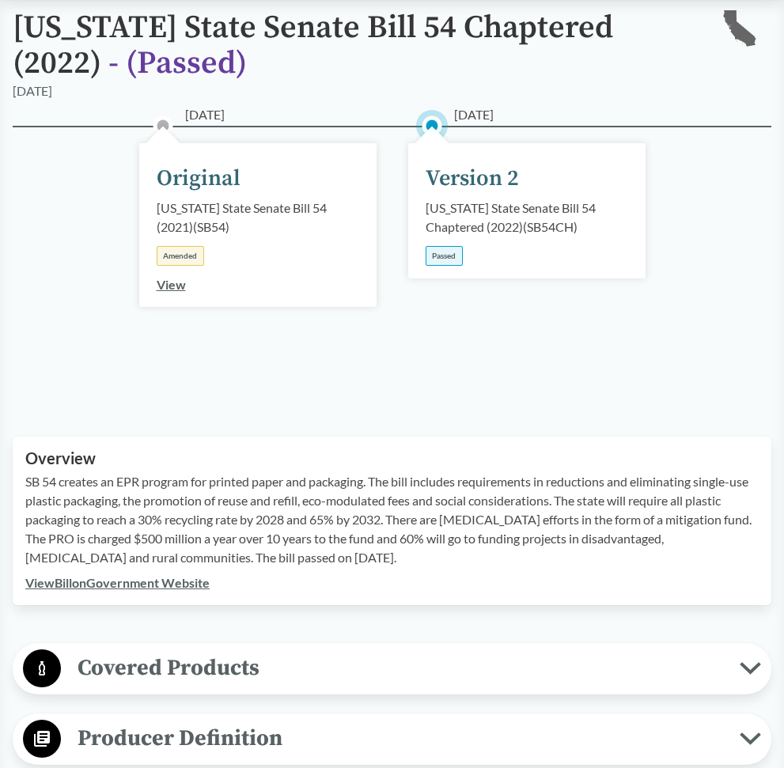
scroll to position [0, 0]
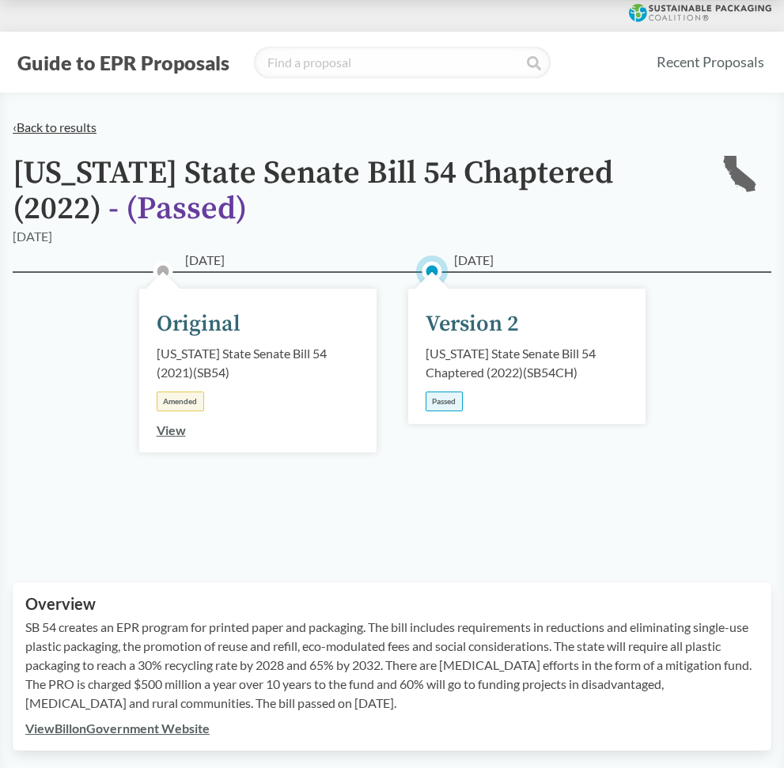
click at [74, 129] on link "‹ Back to results" at bounding box center [55, 126] width 84 height 15
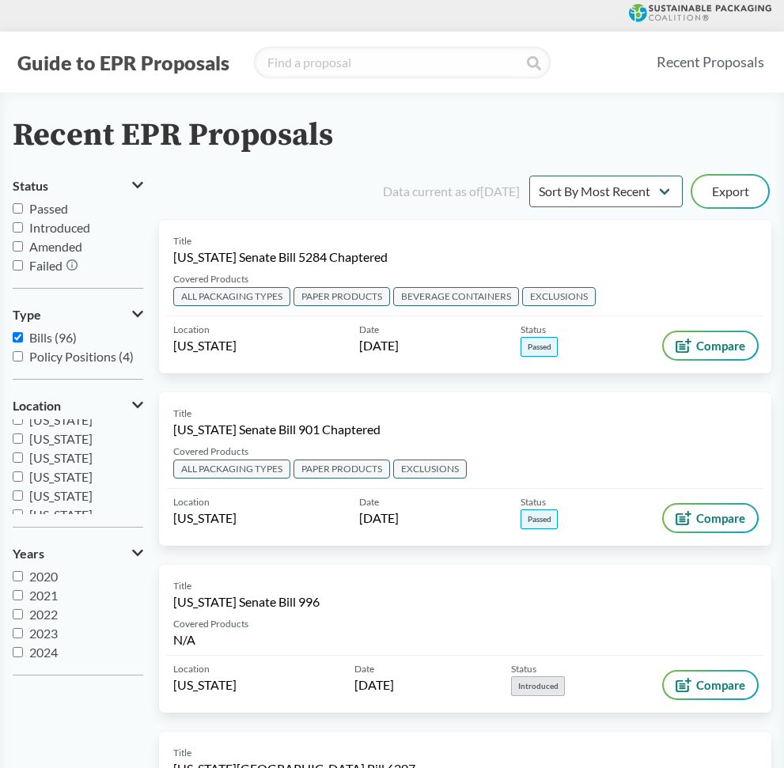
scroll to position [342, 0]
click at [49, 480] on span "[US_STATE]" at bounding box center [60, 485] width 63 height 15
click at [23, 480] on input "[US_STATE]" at bounding box center [18, 485] width 10 height 10
checkbox input "true"
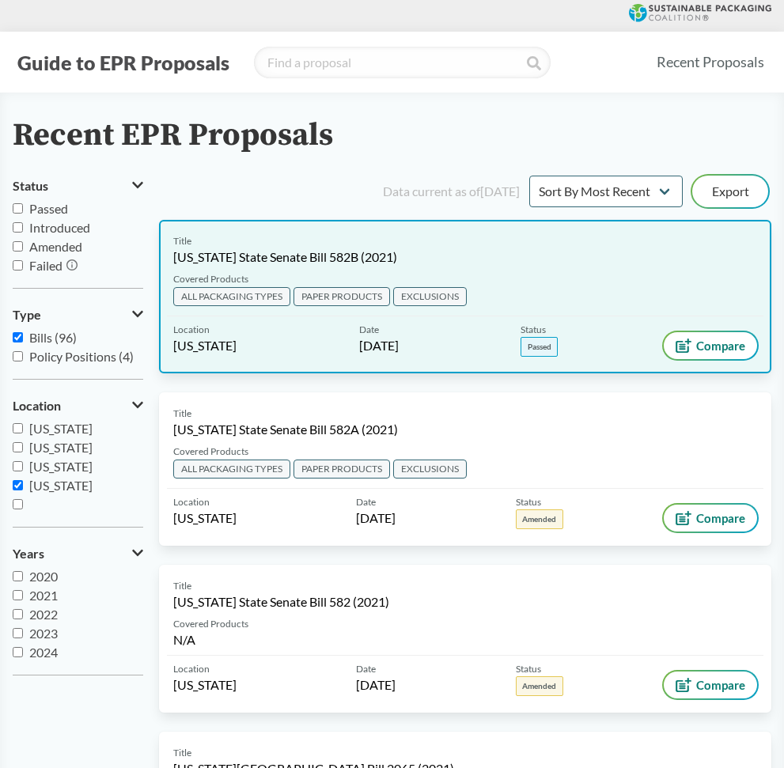
click at [538, 278] on div "Covered Products ALL PACKAGING TYPES PAPER PRODUCTS EXCLUSIONS" at bounding box center [465, 294] width 596 height 44
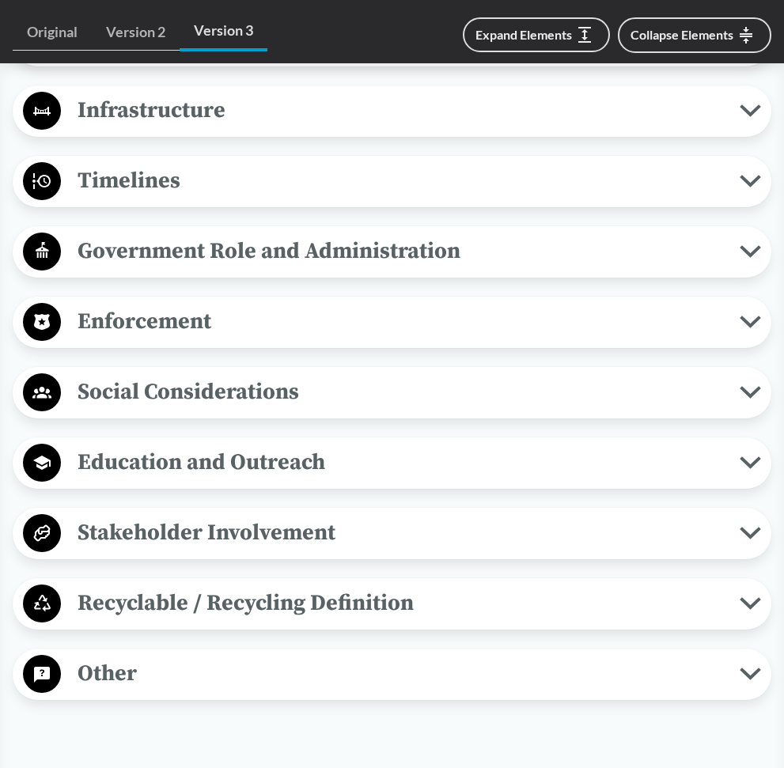
scroll to position [1424, 0]
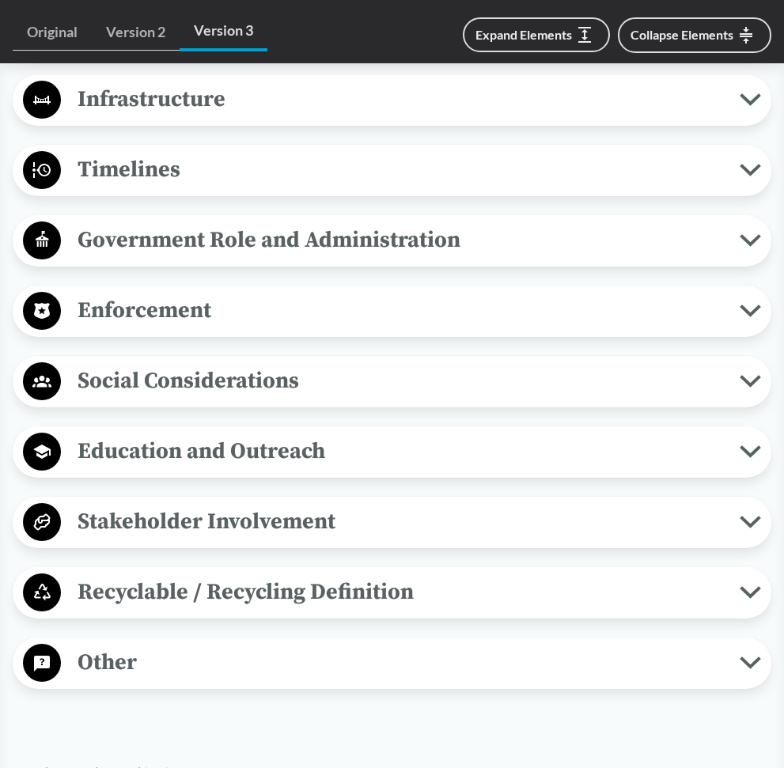
click at [240, 293] on span "Enforcement" at bounding box center [400, 311] width 679 height 36
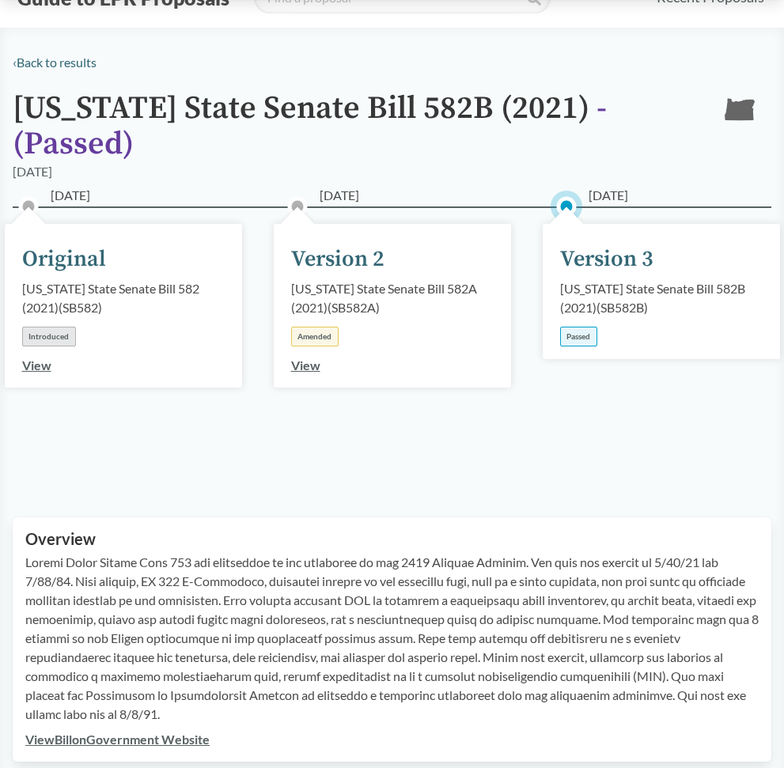
scroll to position [0, 0]
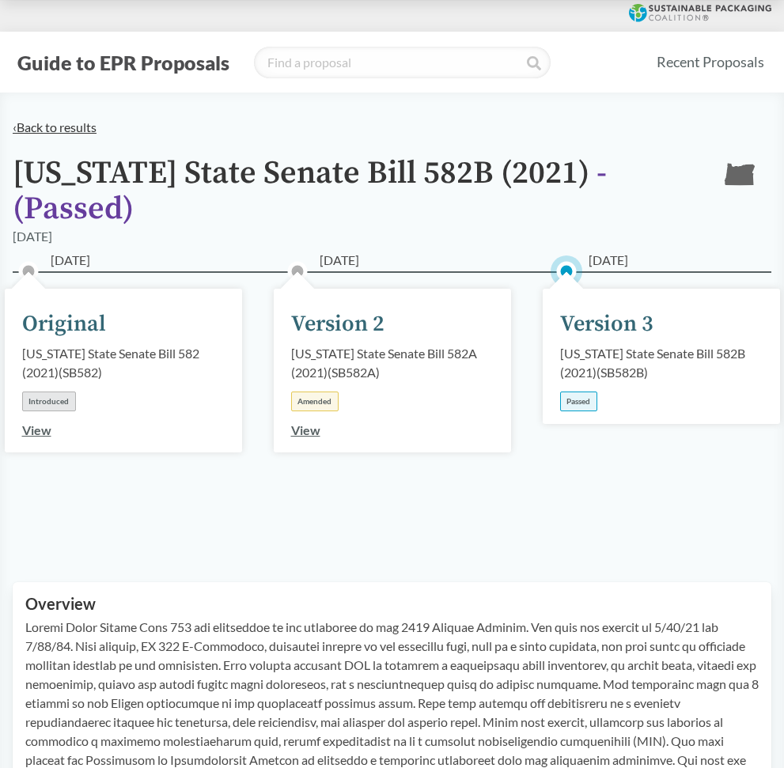
click at [39, 122] on link "‹ Back to results" at bounding box center [55, 126] width 84 height 15
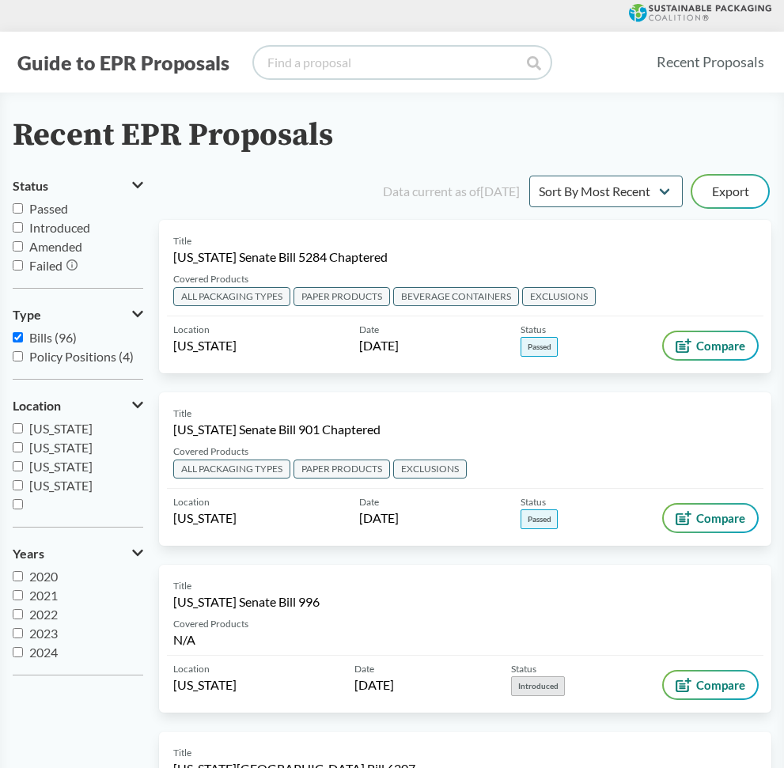
click at [376, 63] on input "search" at bounding box center [402, 63] width 297 height 32
type input "[US_STATE]"
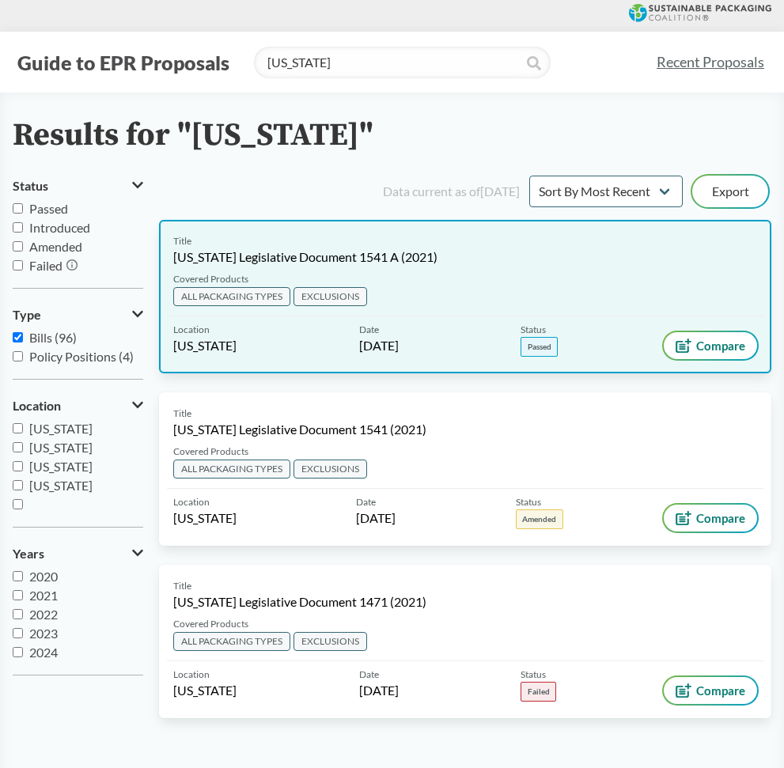
click at [460, 267] on div "Title [US_STATE] Legislative Document 1541 A (2021) Covered Products ALL PACKAG…" at bounding box center [465, 296] width 612 height 153
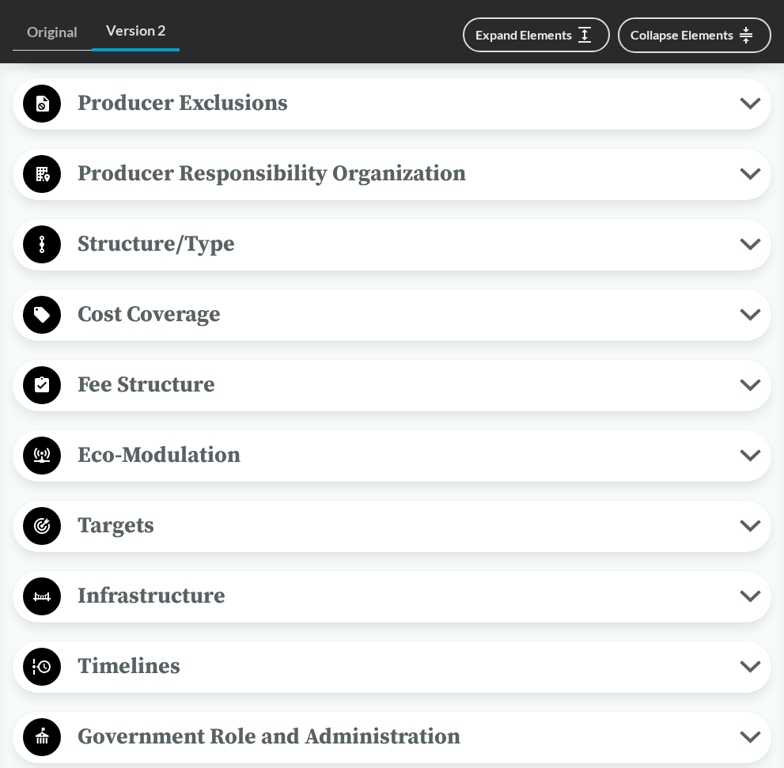
scroll to position [1183, 0]
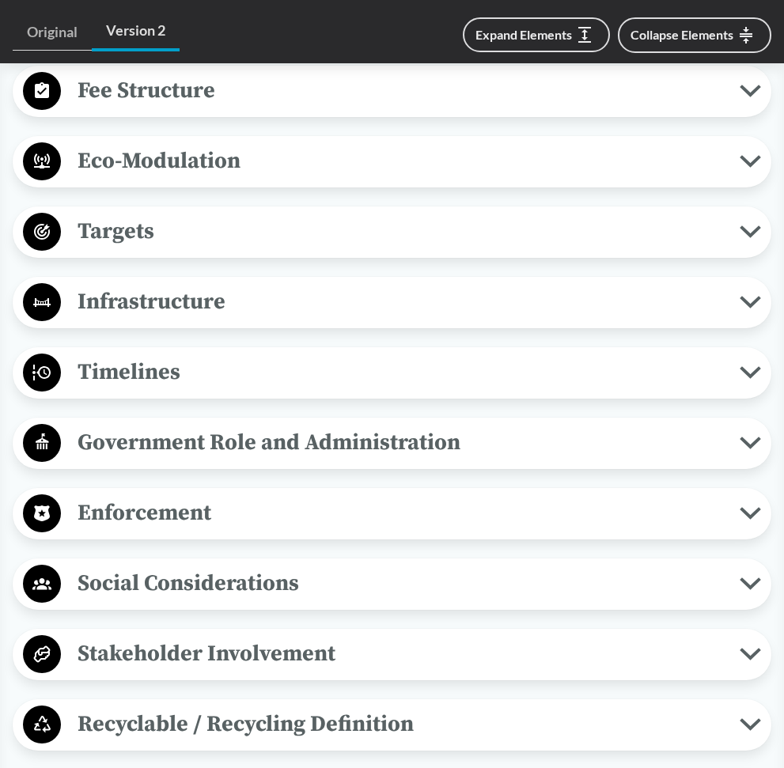
click at [226, 513] on span "Enforcement" at bounding box center [400, 513] width 679 height 36
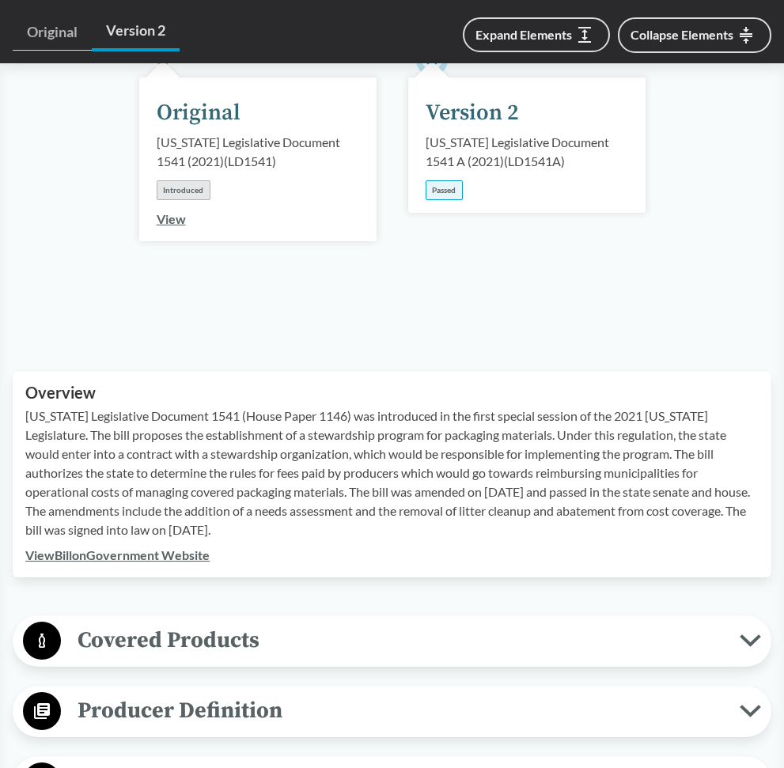
scroll to position [207, 0]
